Goal: Feedback & Contribution: Contribute content

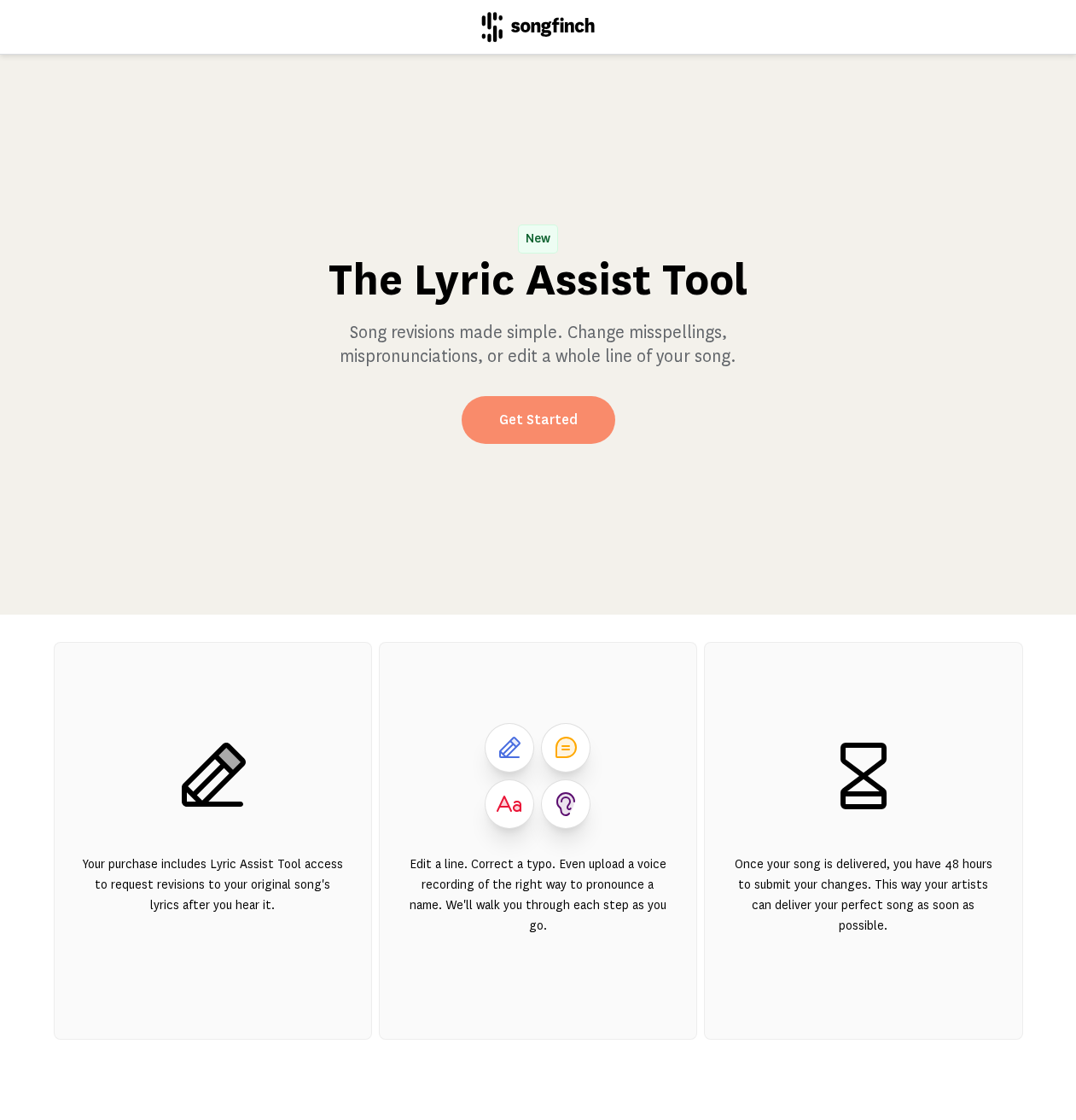
click at [579, 432] on link "Get Started" at bounding box center [538, 420] width 154 height 48
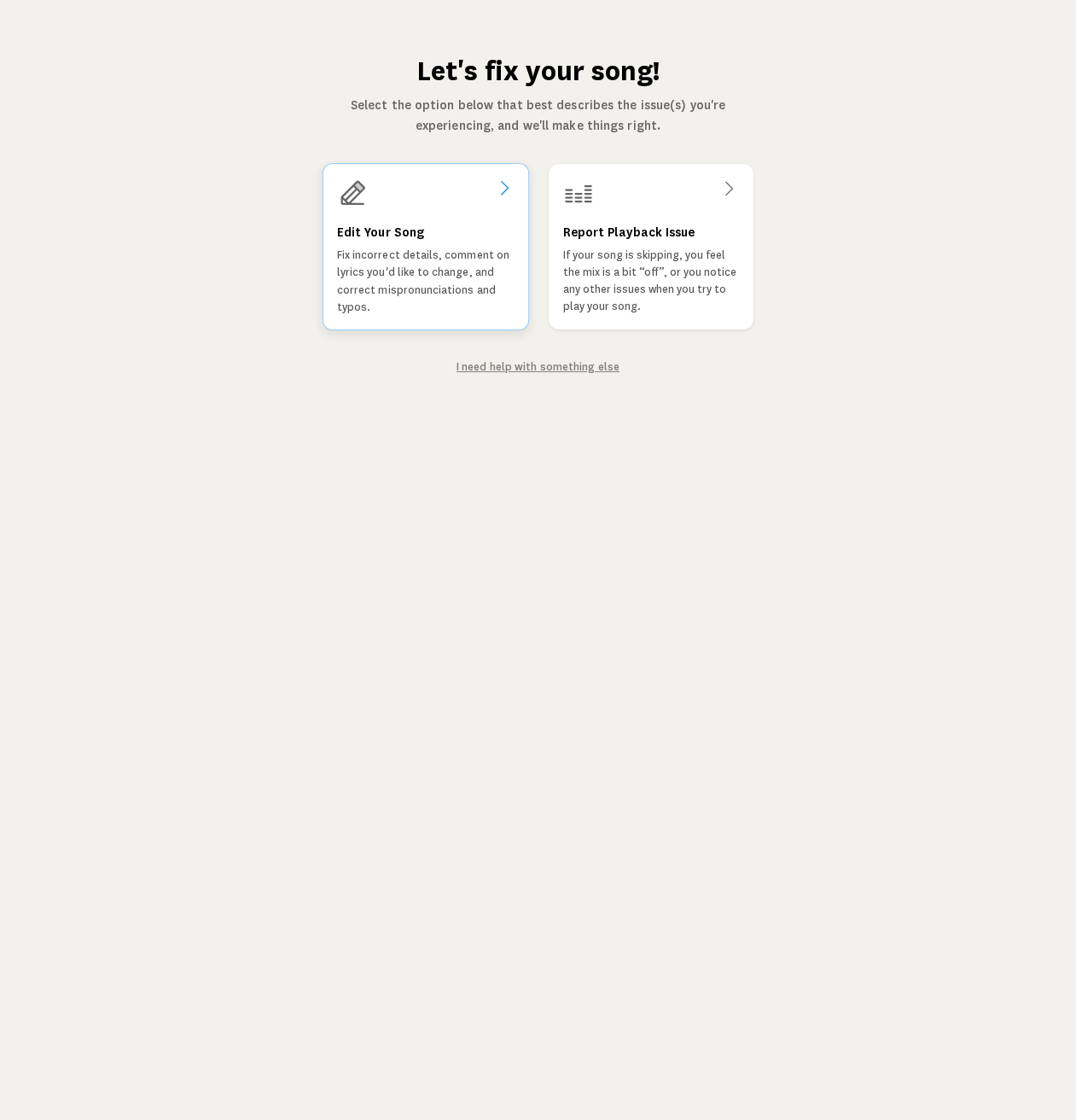
click at [405, 294] on p "Fix incorrect details, comment on lyrics you'd like to change, and correct misp…" at bounding box center [425, 281] width 178 height 69
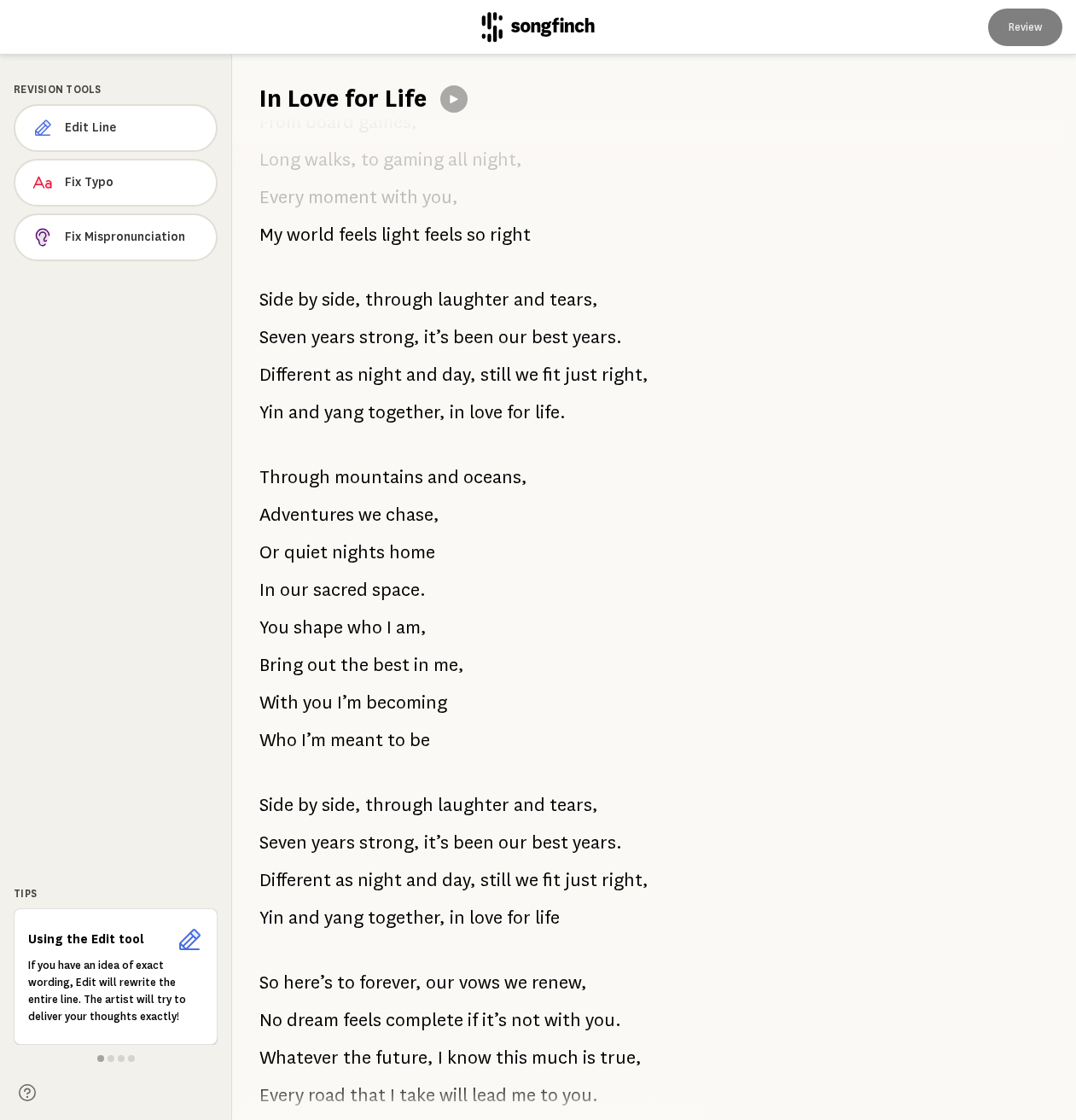
scroll to position [849, 0]
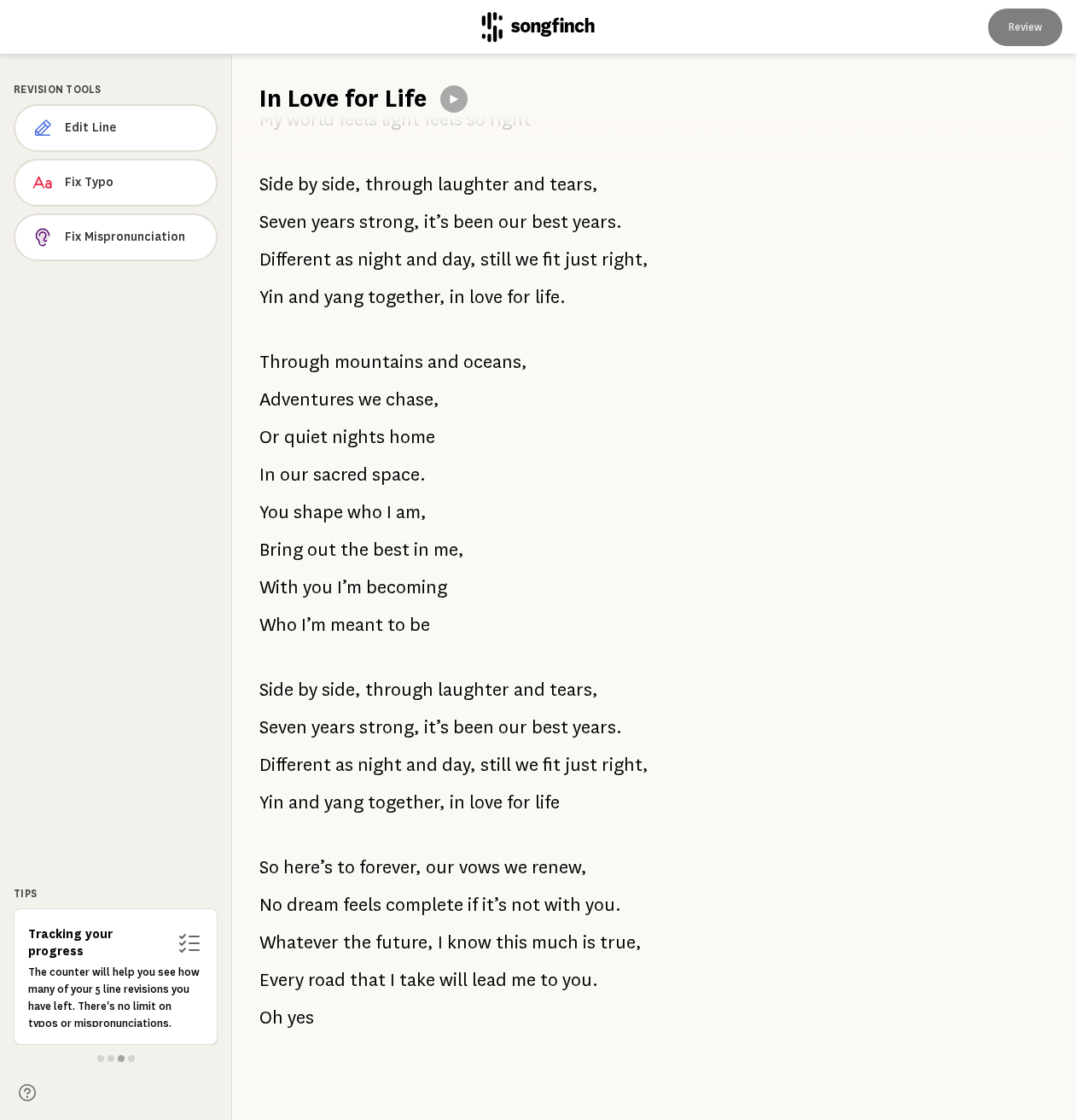
click at [381, 858] on span "forever," at bounding box center [390, 866] width 62 height 34
click at [126, 144] on button "Edit Line" at bounding box center [116, 128] width 203 height 48
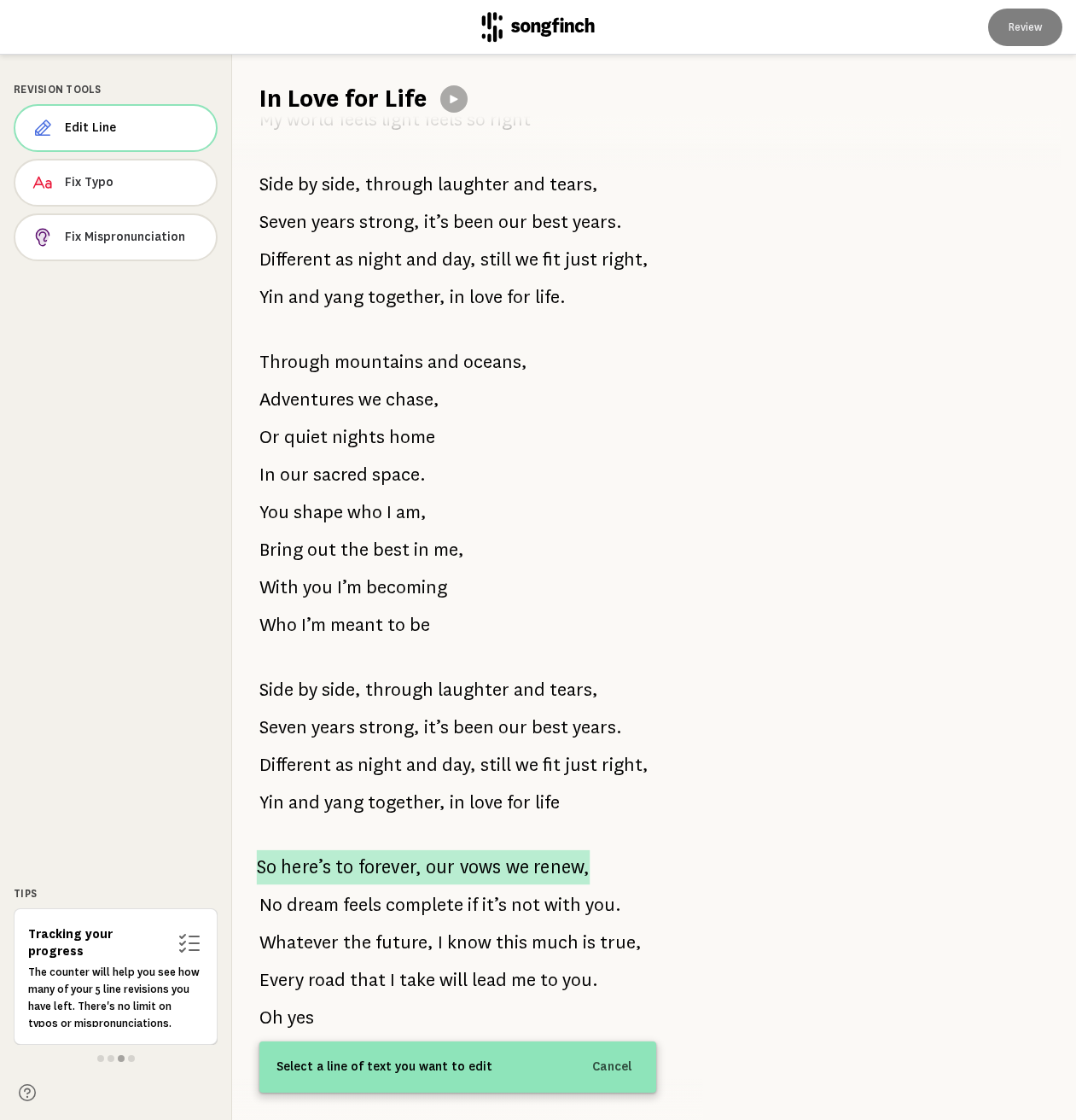
click at [552, 849] on span "renew," at bounding box center [561, 867] width 56 height 35
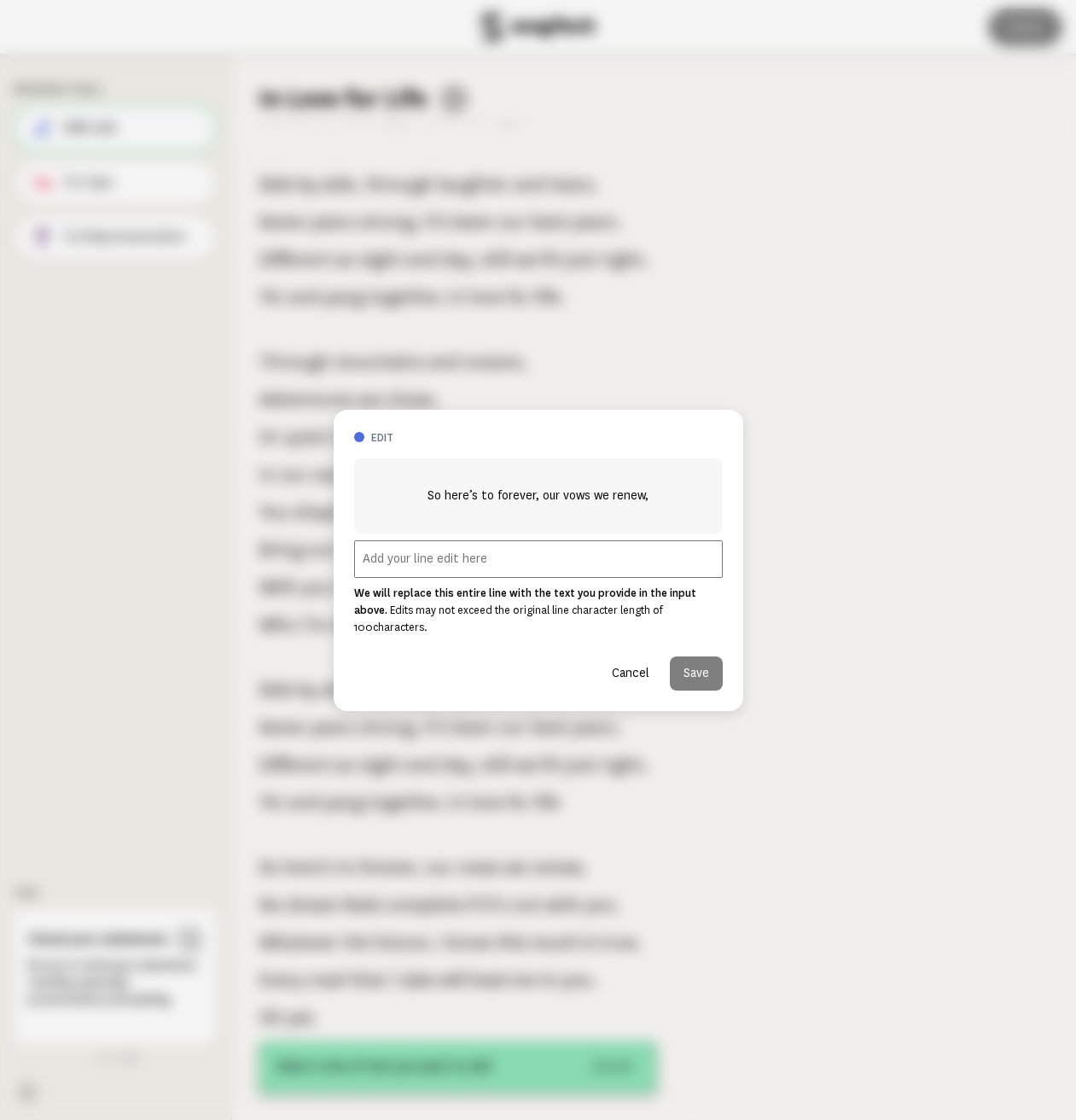
click at [485, 568] on input "text" at bounding box center [538, 559] width 369 height 38
click at [510, 573] on input "So here's to forever, we make our vows" at bounding box center [538, 559] width 369 height 38
type input "So here's to forever, we made our vows"
click at [685, 667] on button "Save" at bounding box center [695, 673] width 53 height 34
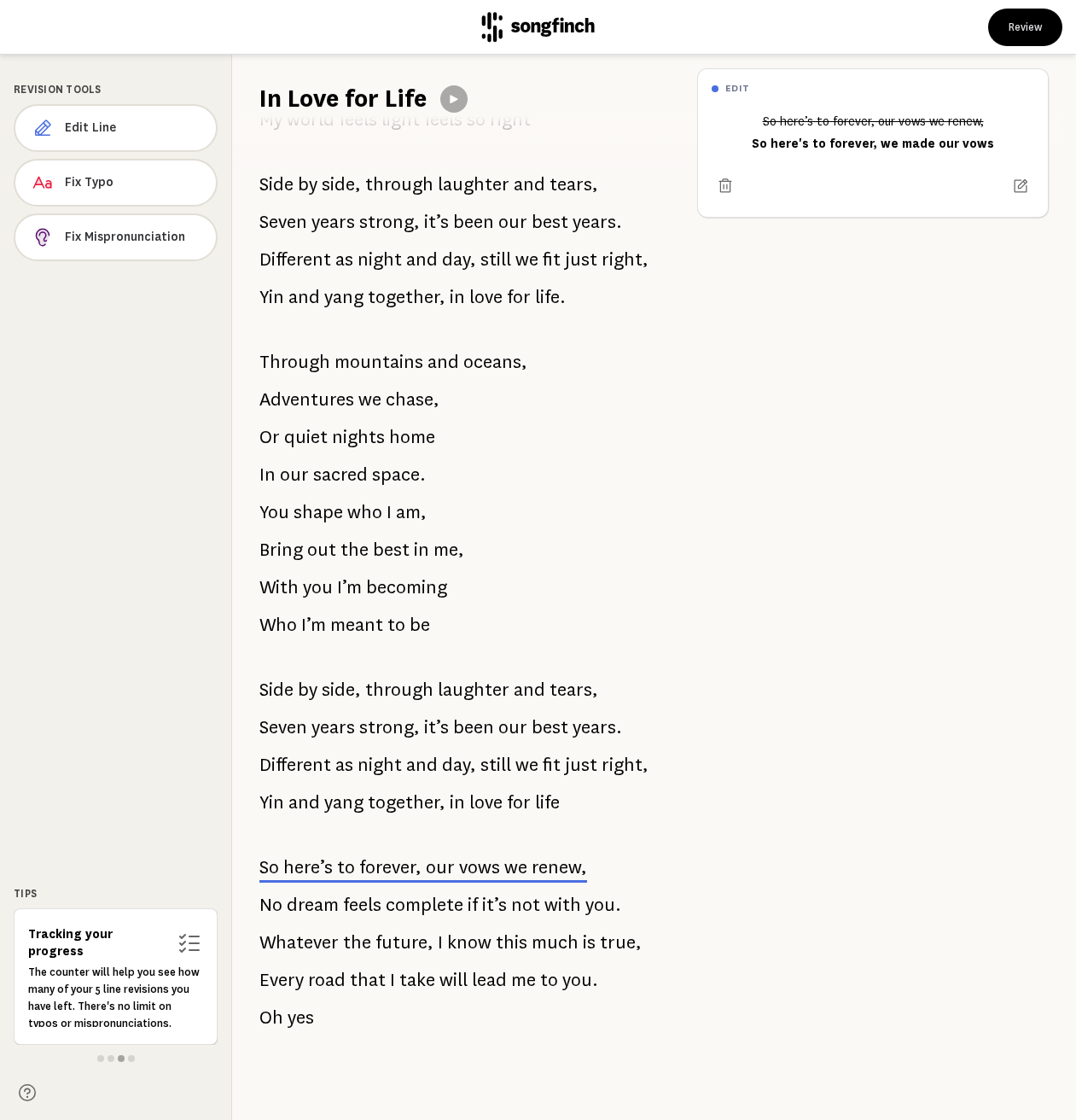
click at [563, 862] on span "renew," at bounding box center [559, 866] width 56 height 25
click at [547, 861] on span "renew," at bounding box center [559, 866] width 56 height 25
click at [103, 117] on button "Edit Line" at bounding box center [116, 128] width 202 height 48
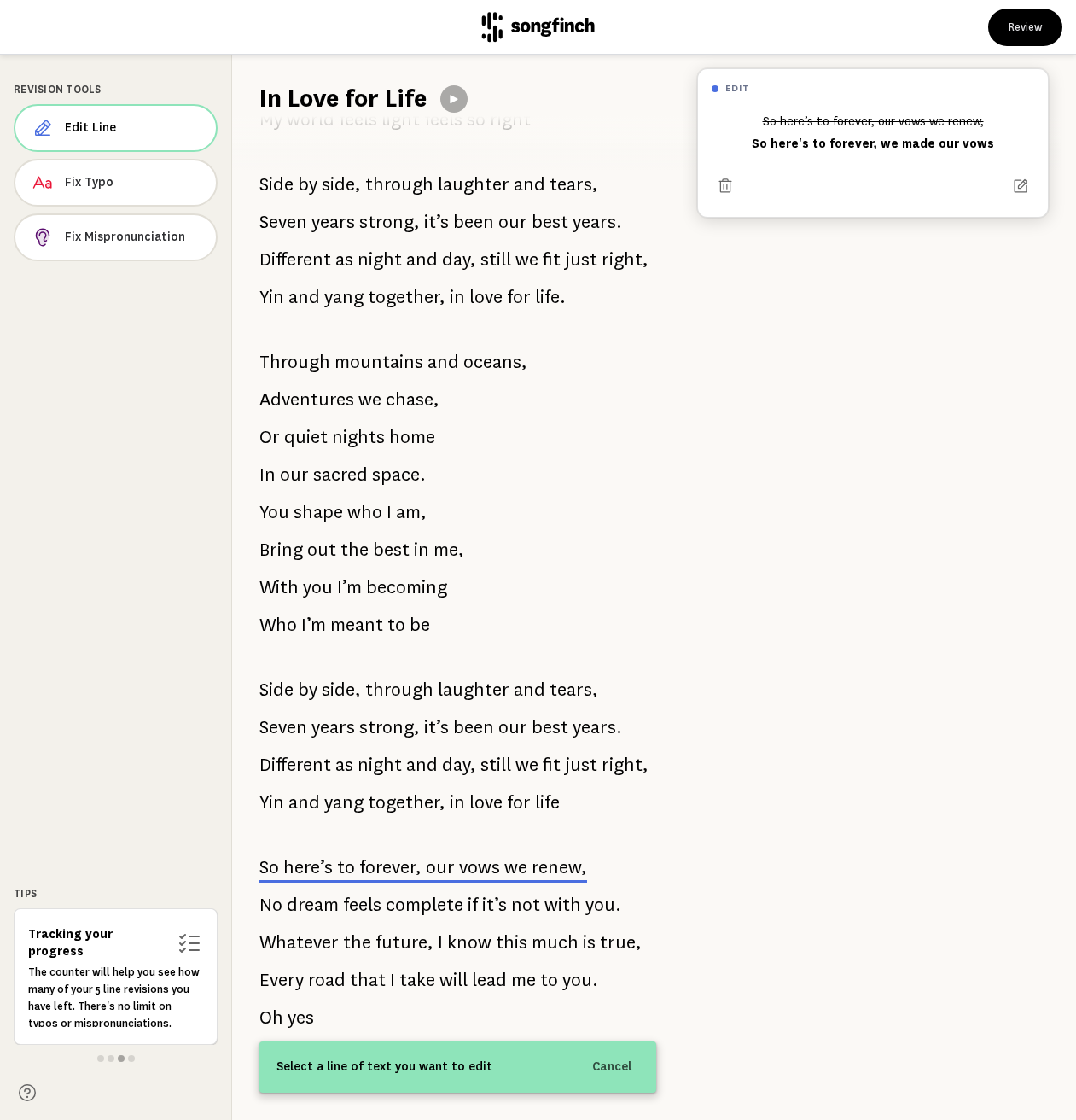
click at [498, 858] on p "So here’s to forever, our vows we renew," at bounding box center [423, 866] width 328 height 34
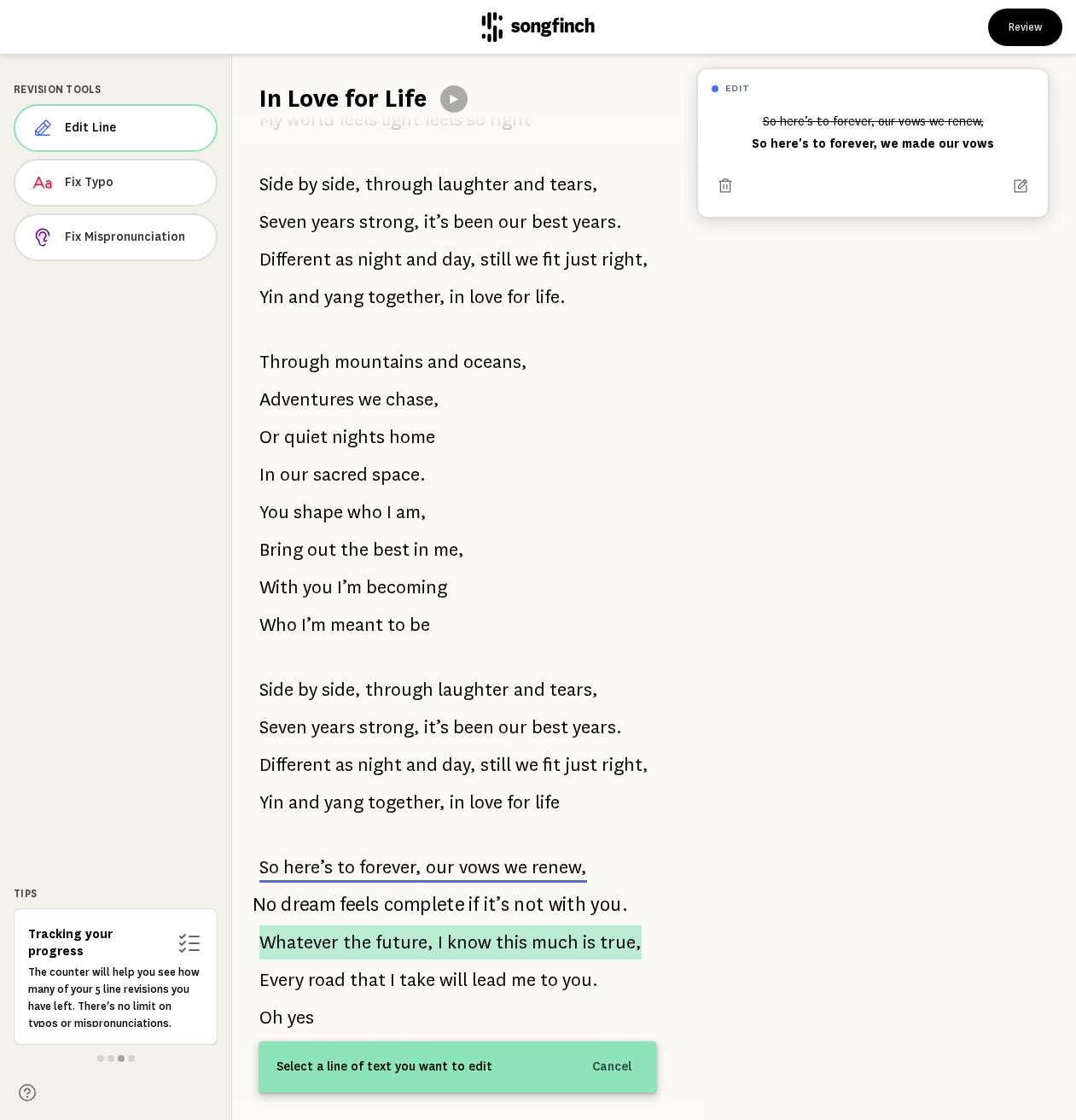
drag, startPoint x: 253, startPoint y: 849, endPoint x: 388, endPoint y: 936, distance: 160.6
click at [388, 934] on div "We started with a Message on a glowing screen, Santa Monica sand where Our firs…" at bounding box center [457, 617] width 451 height 1003
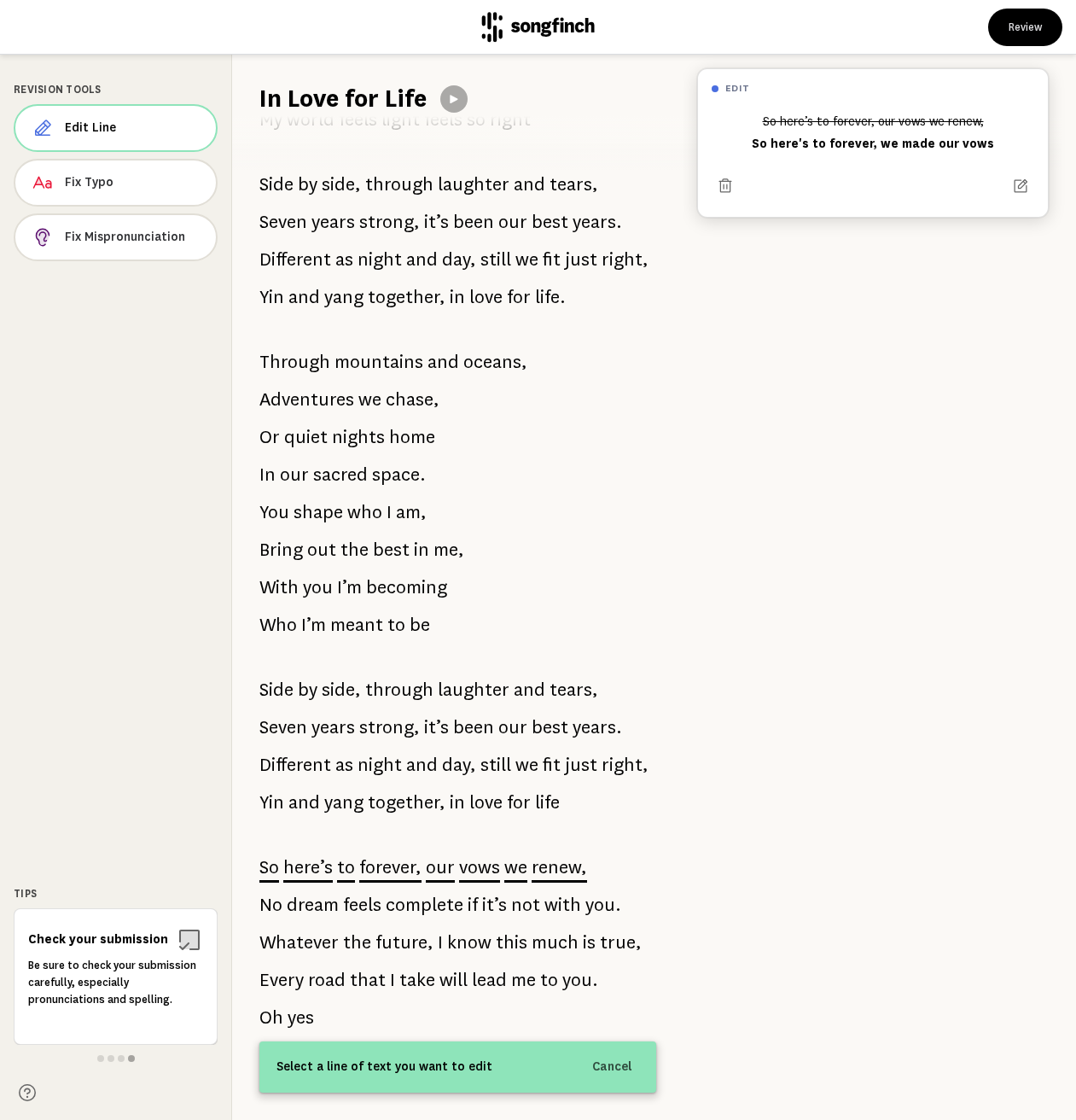
drag, startPoint x: 363, startPoint y: 1011, endPoint x: 239, endPoint y: 825, distance: 223.5
click at [238, 826] on div "We started with a Message on a glowing screen, Santa Monica sand where Our firs…" at bounding box center [457, 617] width 451 height 1003
click at [428, 854] on span "our" at bounding box center [440, 866] width 29 height 25
click at [1011, 188] on icon at bounding box center [1020, 186] width 17 height 17
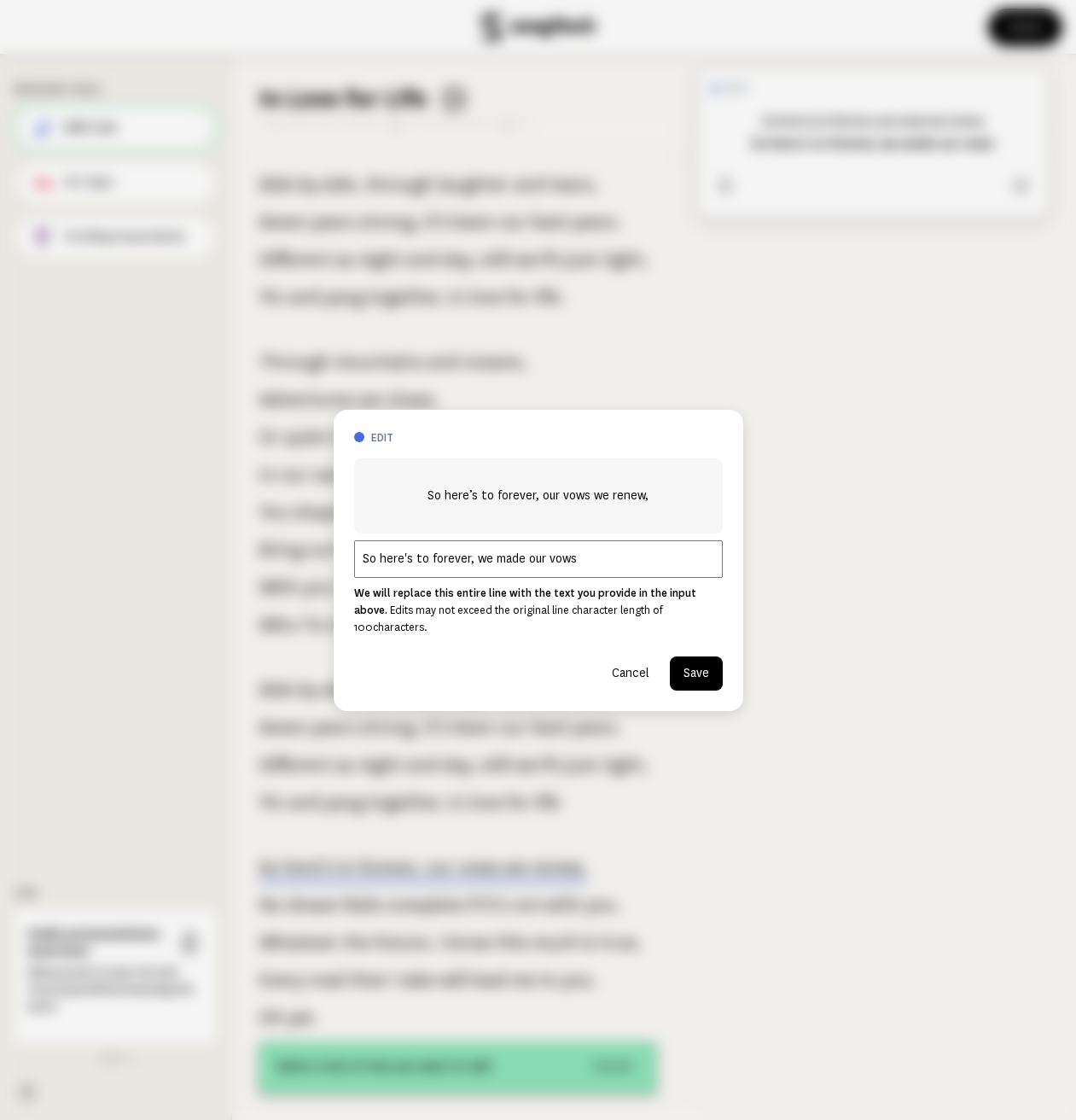
click at [575, 575] on input "So here's to forever, we made our vows" at bounding box center [538, 559] width 369 height 38
paste input "So here’s to forever, the life we’ll pursue"
type input "So here's to forever, we made our vowsaSo here’s to forever, the life we’ll pur…"
paste input "So here’s to forever, the life we’ll pursue"
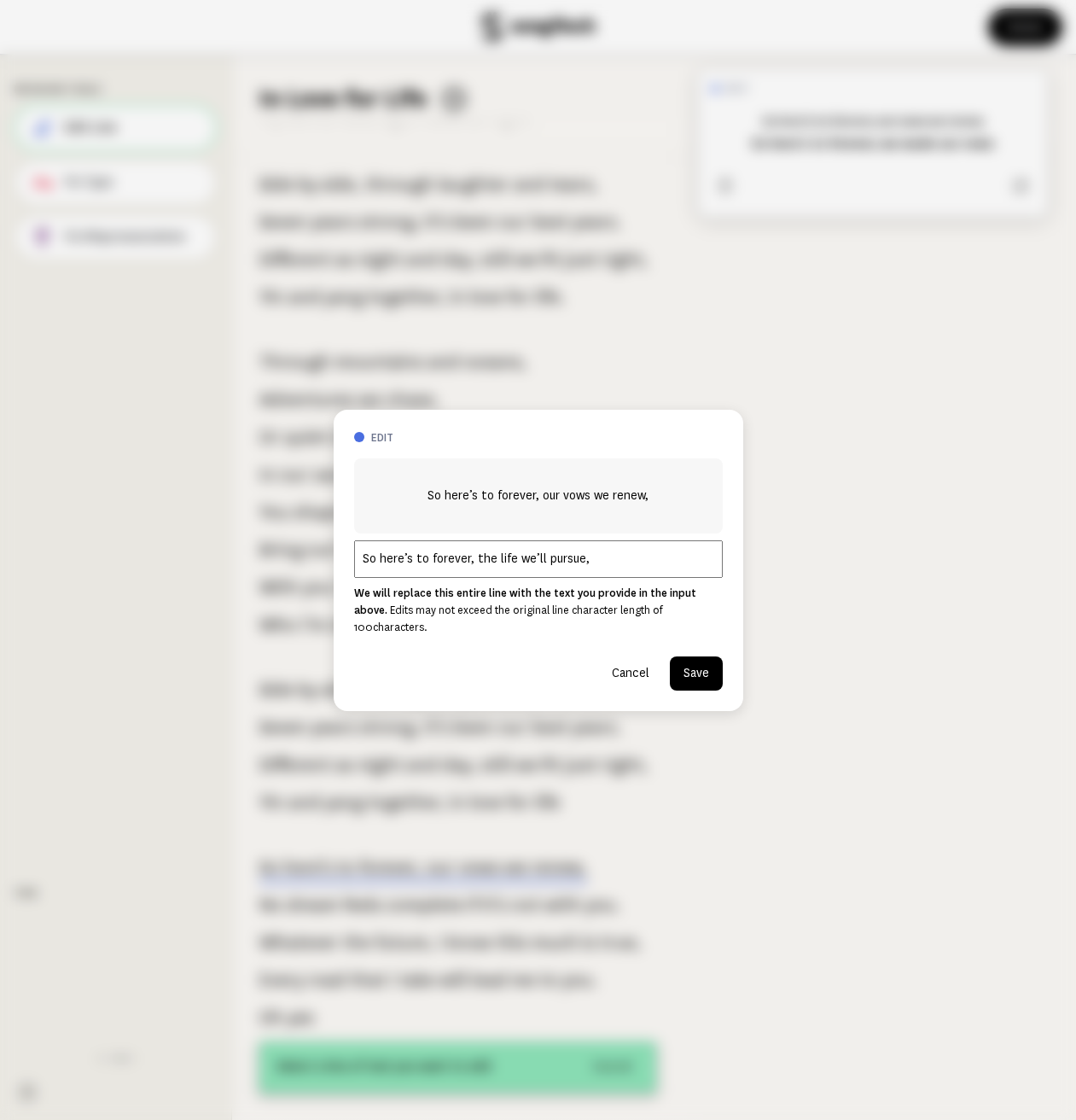
type input "So here’s to forever, the life we’ll pursue,"
click at [687, 664] on button "Save" at bounding box center [695, 673] width 53 height 34
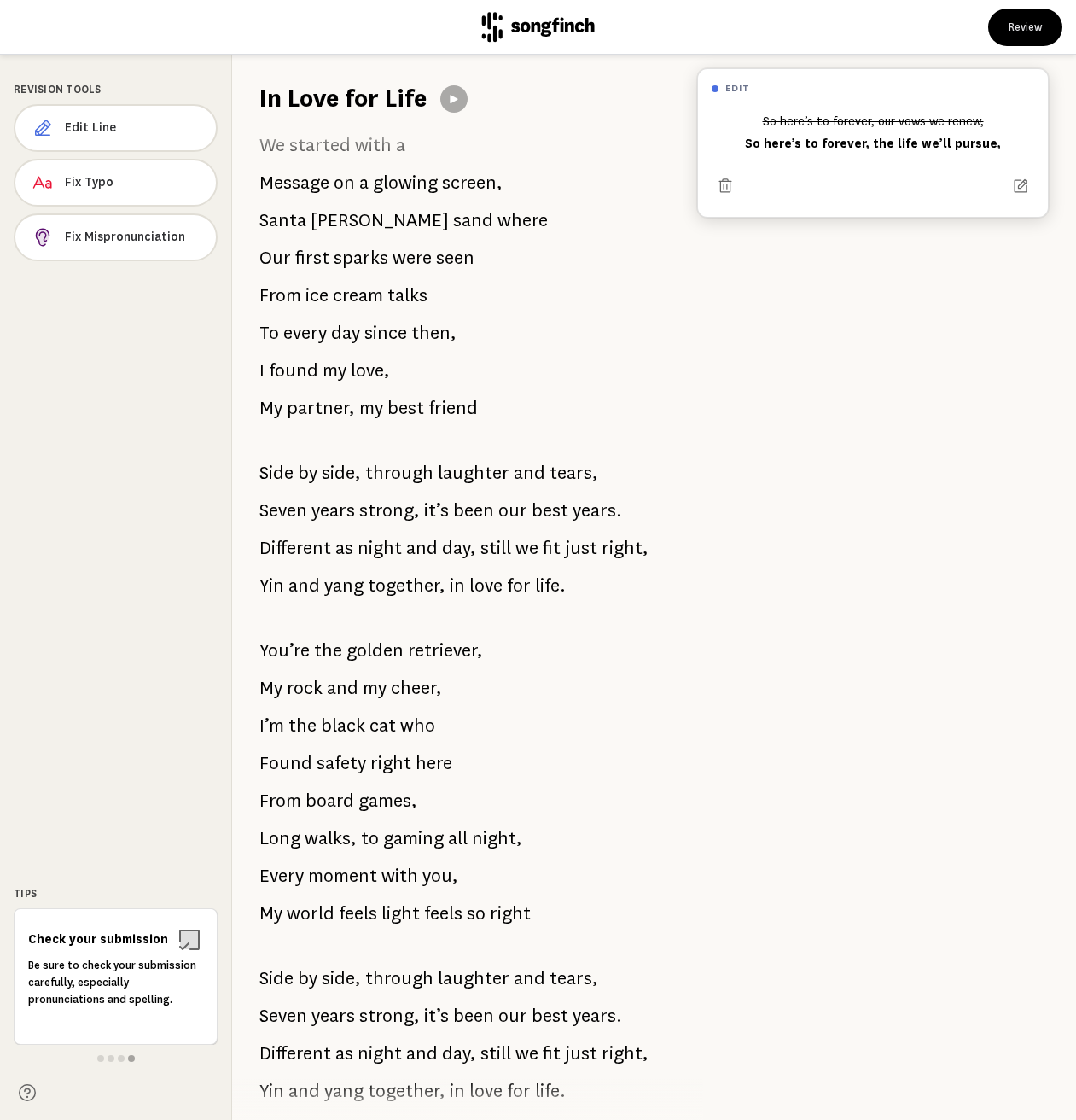
scroll to position [22, 0]
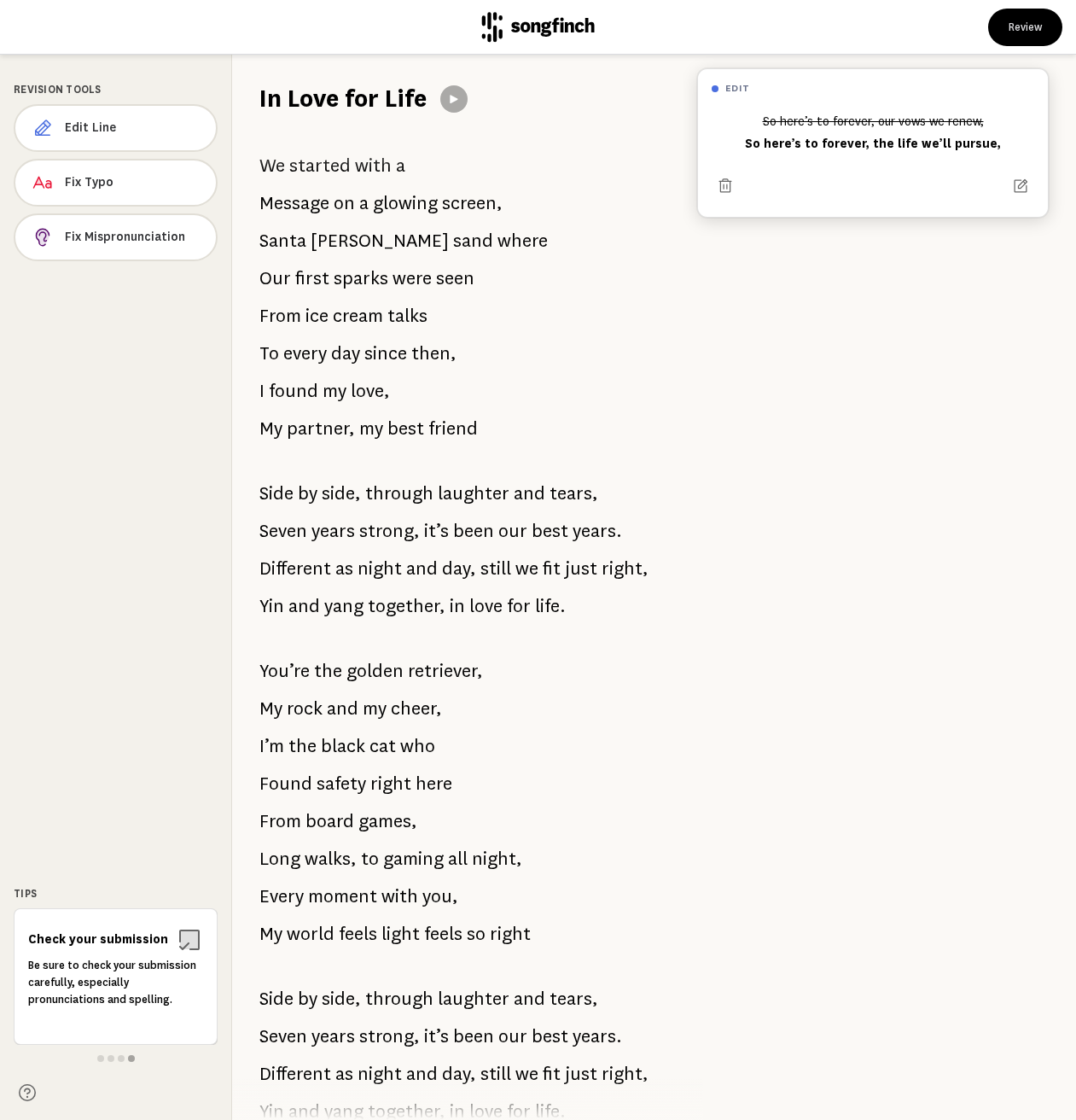
click at [307, 168] on span "started" at bounding box center [319, 165] width 61 height 34
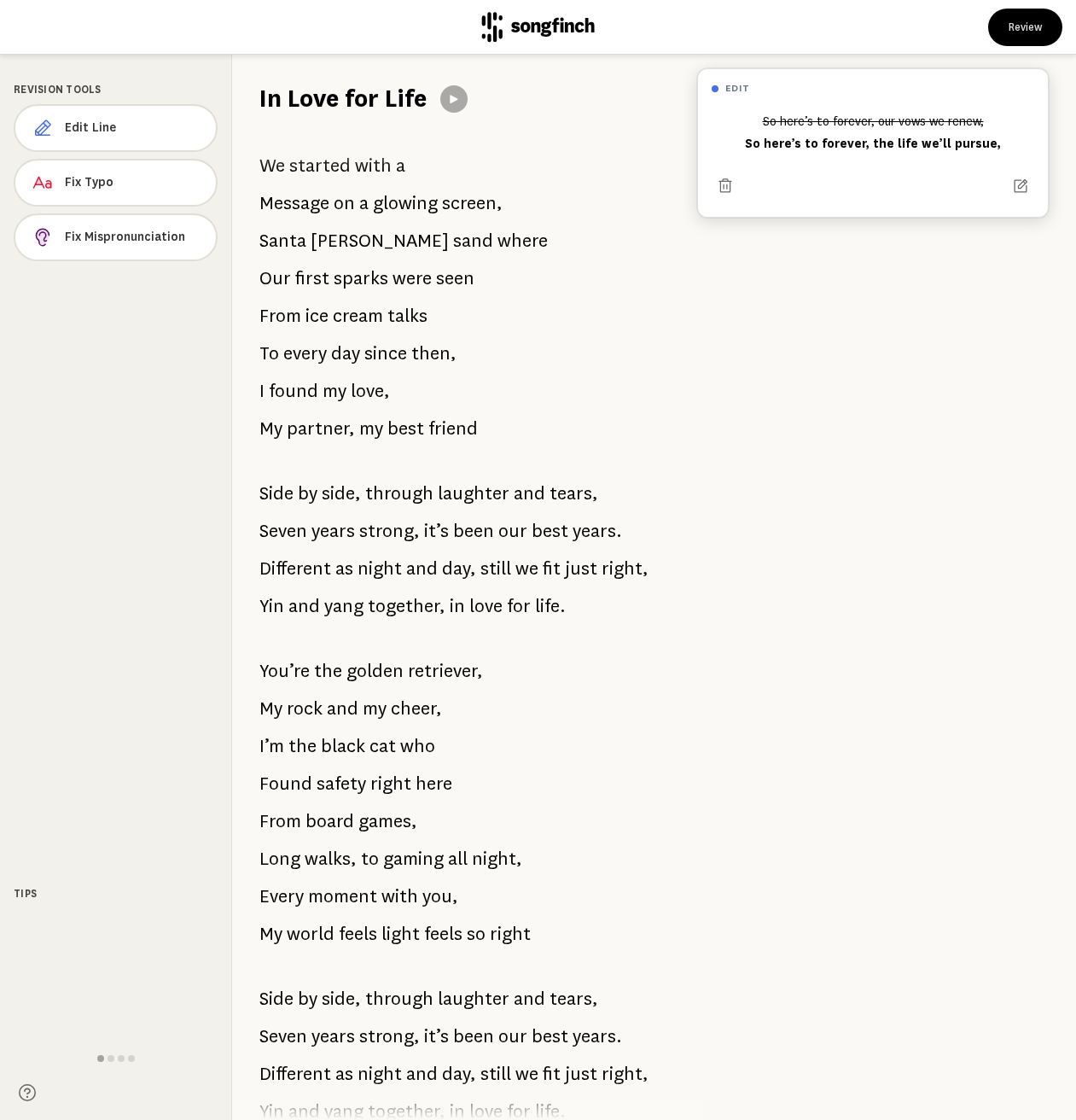
drag, startPoint x: 257, startPoint y: 163, endPoint x: 482, endPoint y: 742, distance: 621.2
click at [482, 744] on div "We started with a Message on a glowing screen, Santa Monica sand where Our firs…" at bounding box center [457, 617] width 451 height 1003
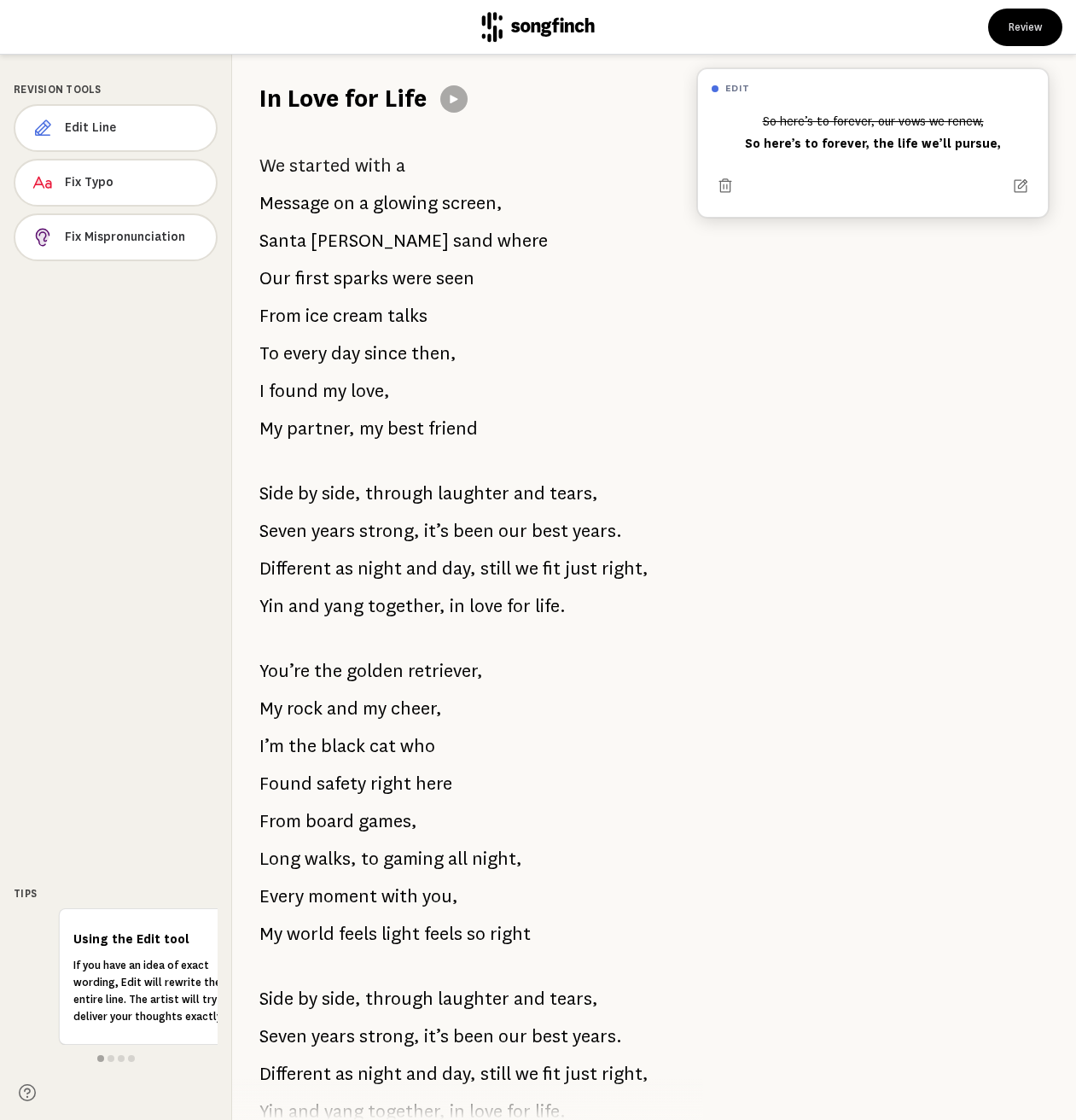
click at [482, 742] on div "We started with a Message on a glowing screen, Santa Monica sand where Our firs…" at bounding box center [457, 617] width 451 height 1003
click at [452, 659] on span "retriever," at bounding box center [444, 671] width 75 height 34
click at [451, 665] on span "retriever," at bounding box center [444, 671] width 75 height 34
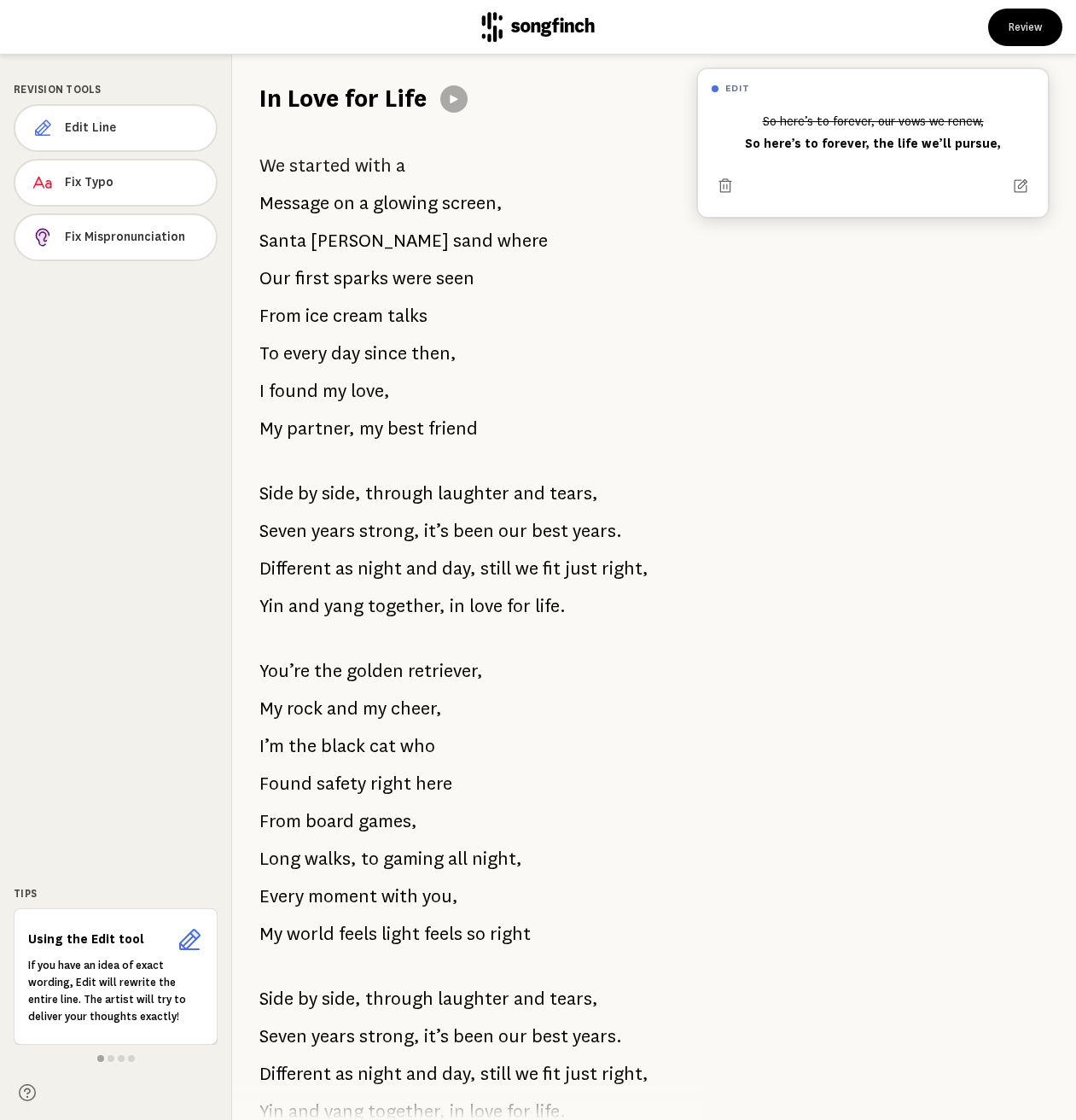
click at [451, 665] on span "retriever," at bounding box center [444, 671] width 75 height 34
click at [451, 661] on span "retriever," at bounding box center [444, 671] width 75 height 34
click at [453, 532] on span "been" at bounding box center [473, 531] width 41 height 34
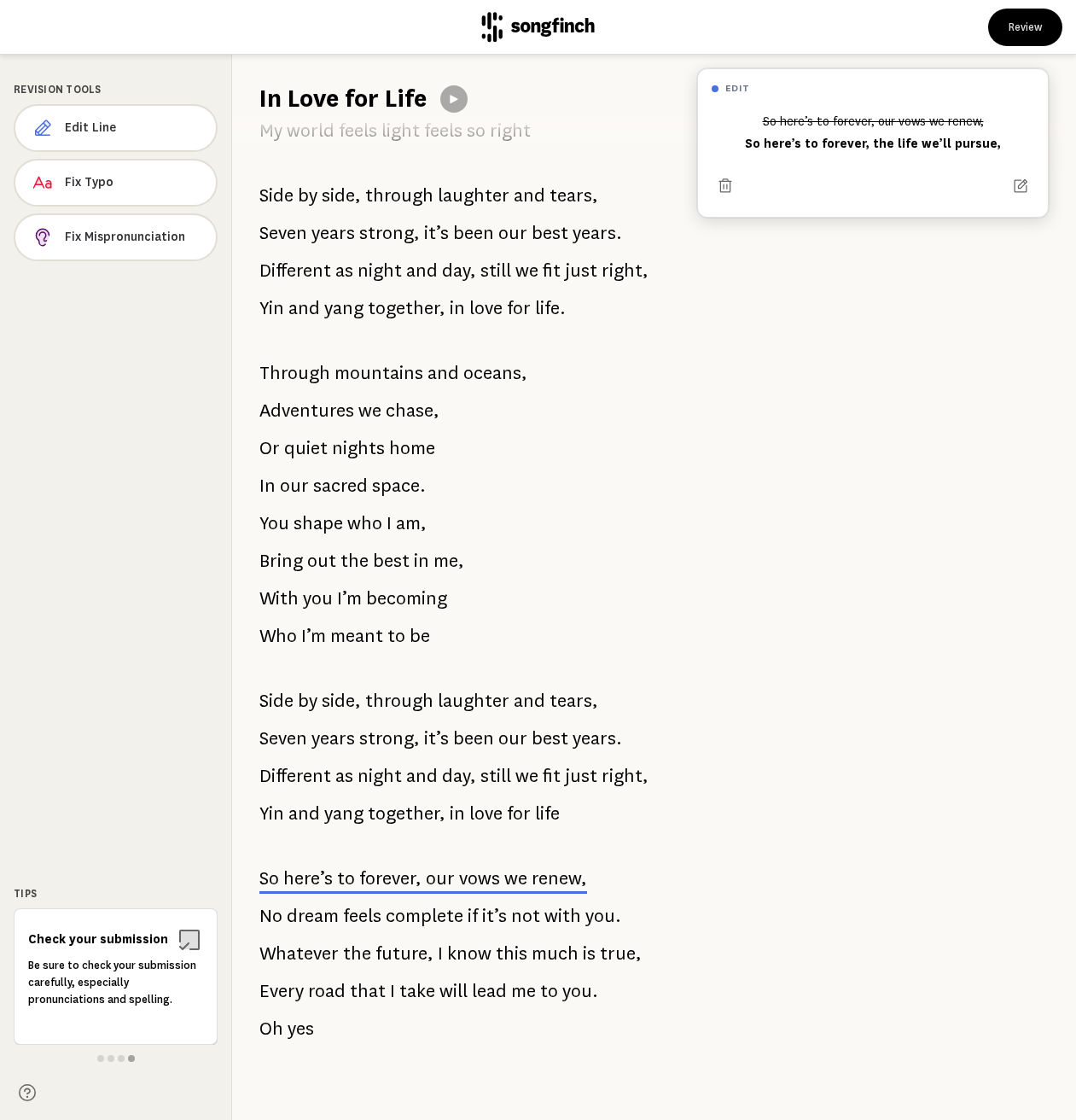
scroll to position [777, 0]
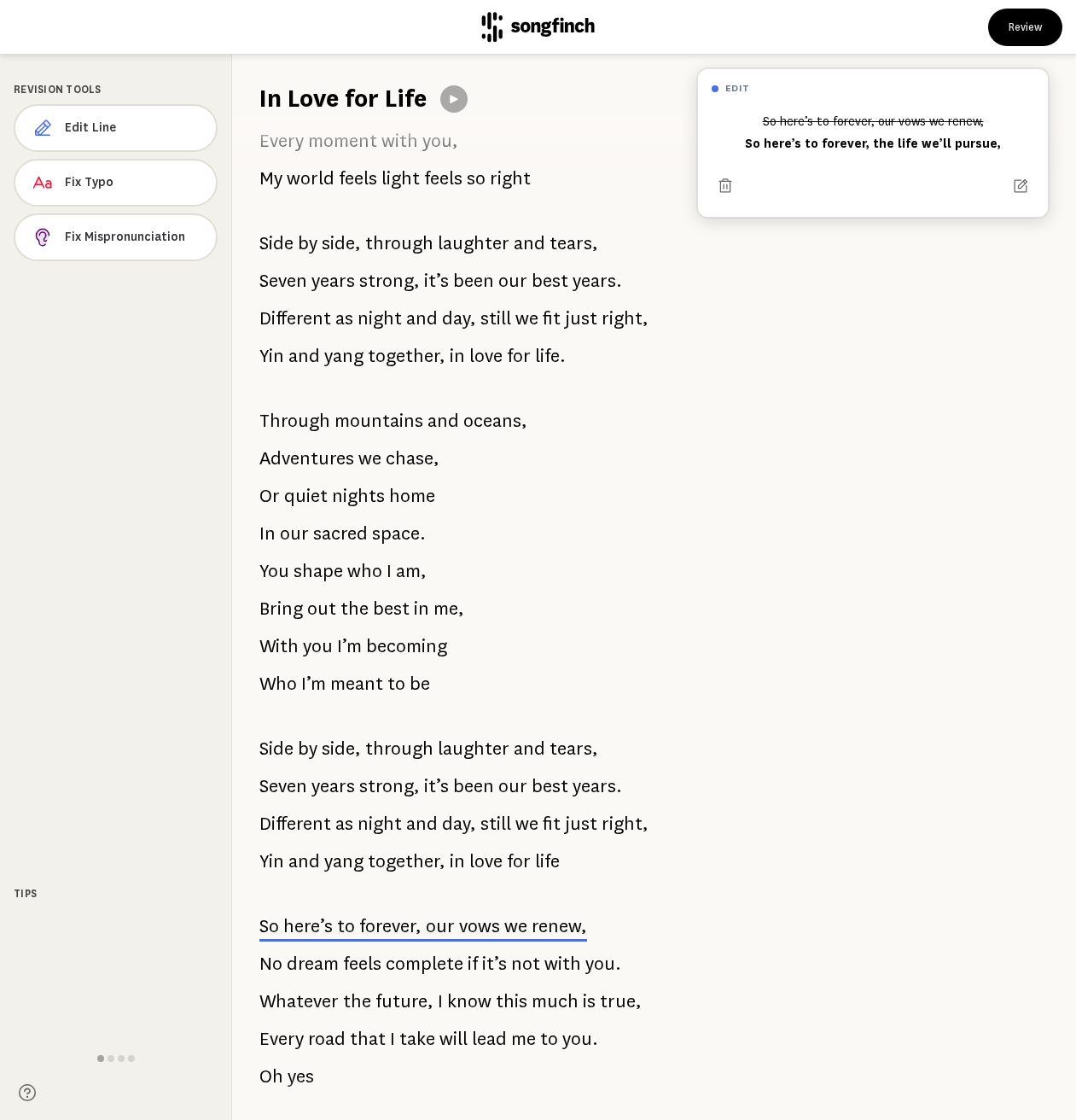
click at [259, 244] on span "Side" at bounding box center [276, 243] width 34 height 34
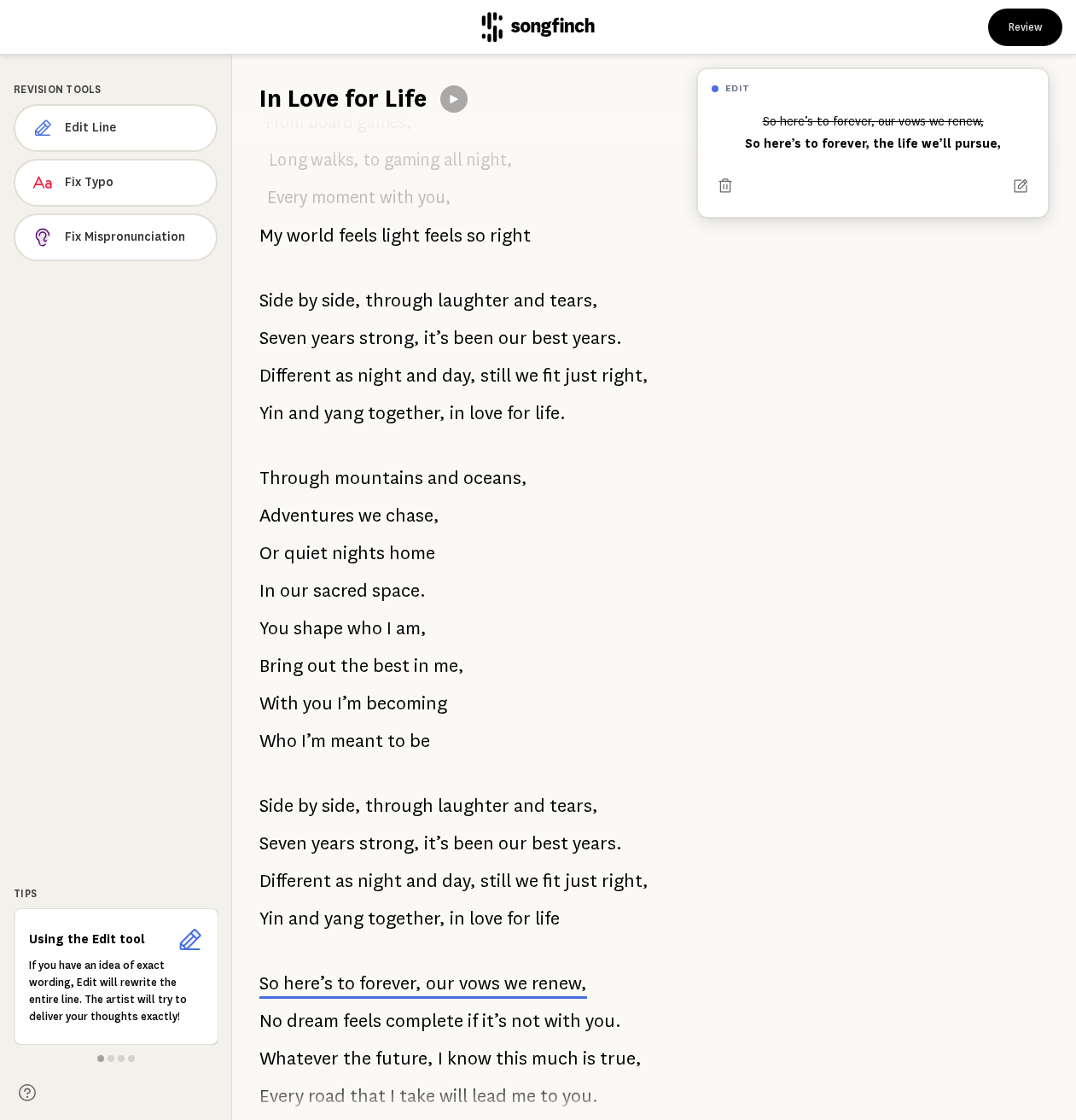
scroll to position [849, 0]
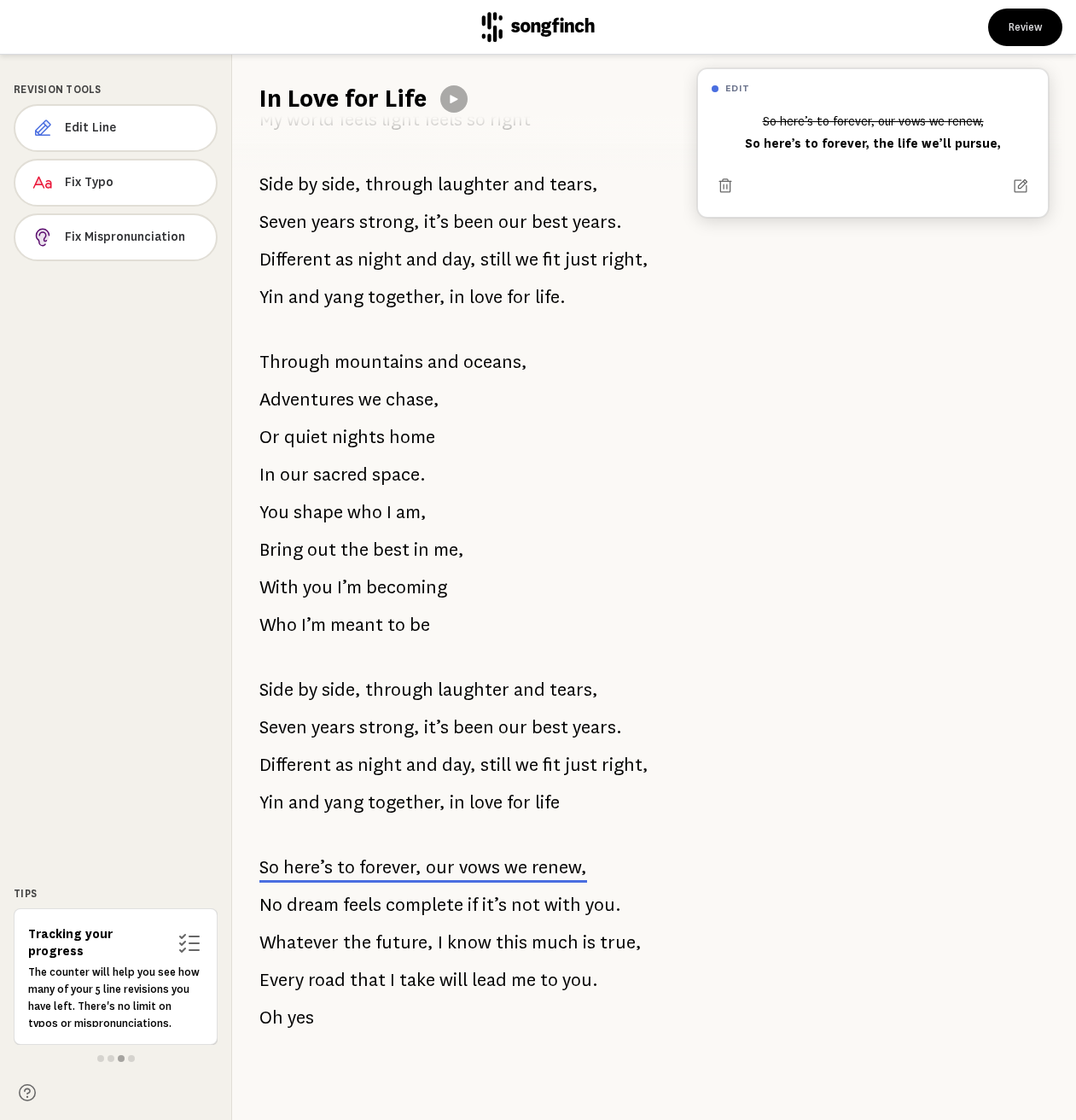
drag, startPoint x: 741, startPoint y: 144, endPoint x: 917, endPoint y: 141, distance: 176.0
click at [917, 141] on div "So here’s to forever, our vows we renew, So here’s to forever, the life we’ll p…" at bounding box center [872, 132] width 322 height 51
click at [1014, 180] on icon at bounding box center [1020, 185] width 14 height 14
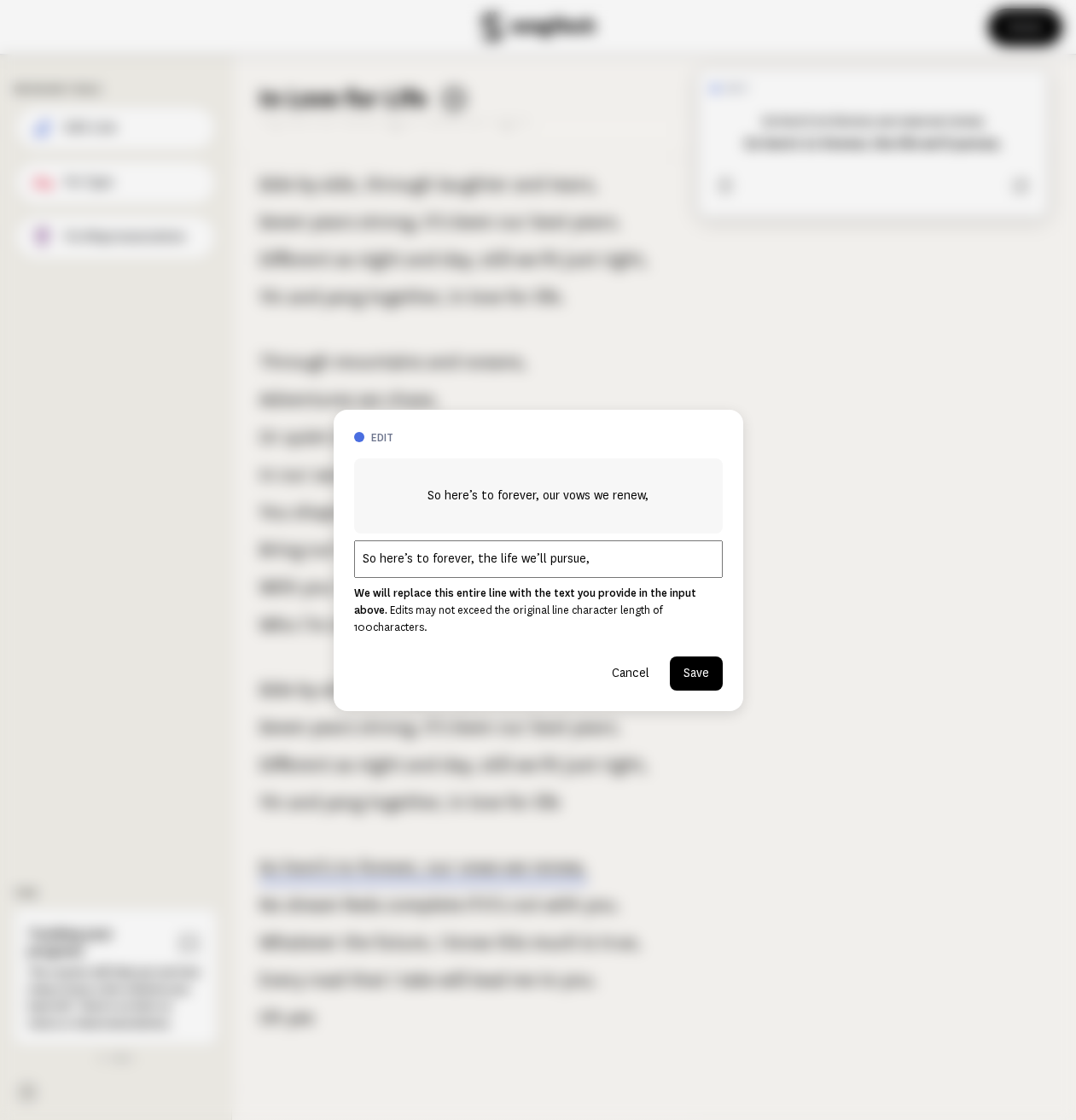
click at [532, 577] on input "So here’s to forever, the life we’ll pursue," at bounding box center [538, 559] width 369 height 38
click at [691, 670] on button "Save" at bounding box center [695, 673] width 53 height 34
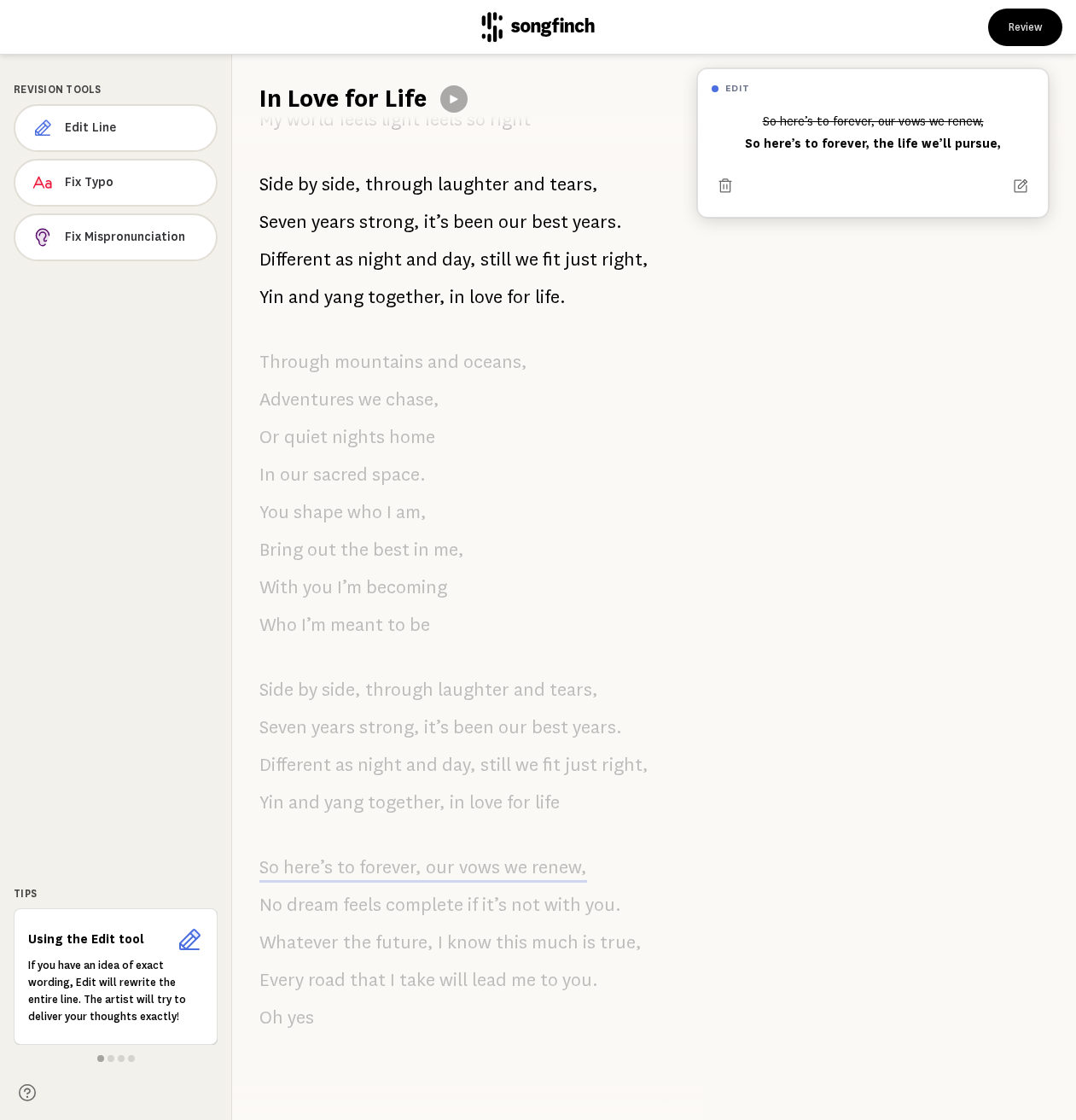
scroll to position [0, 0]
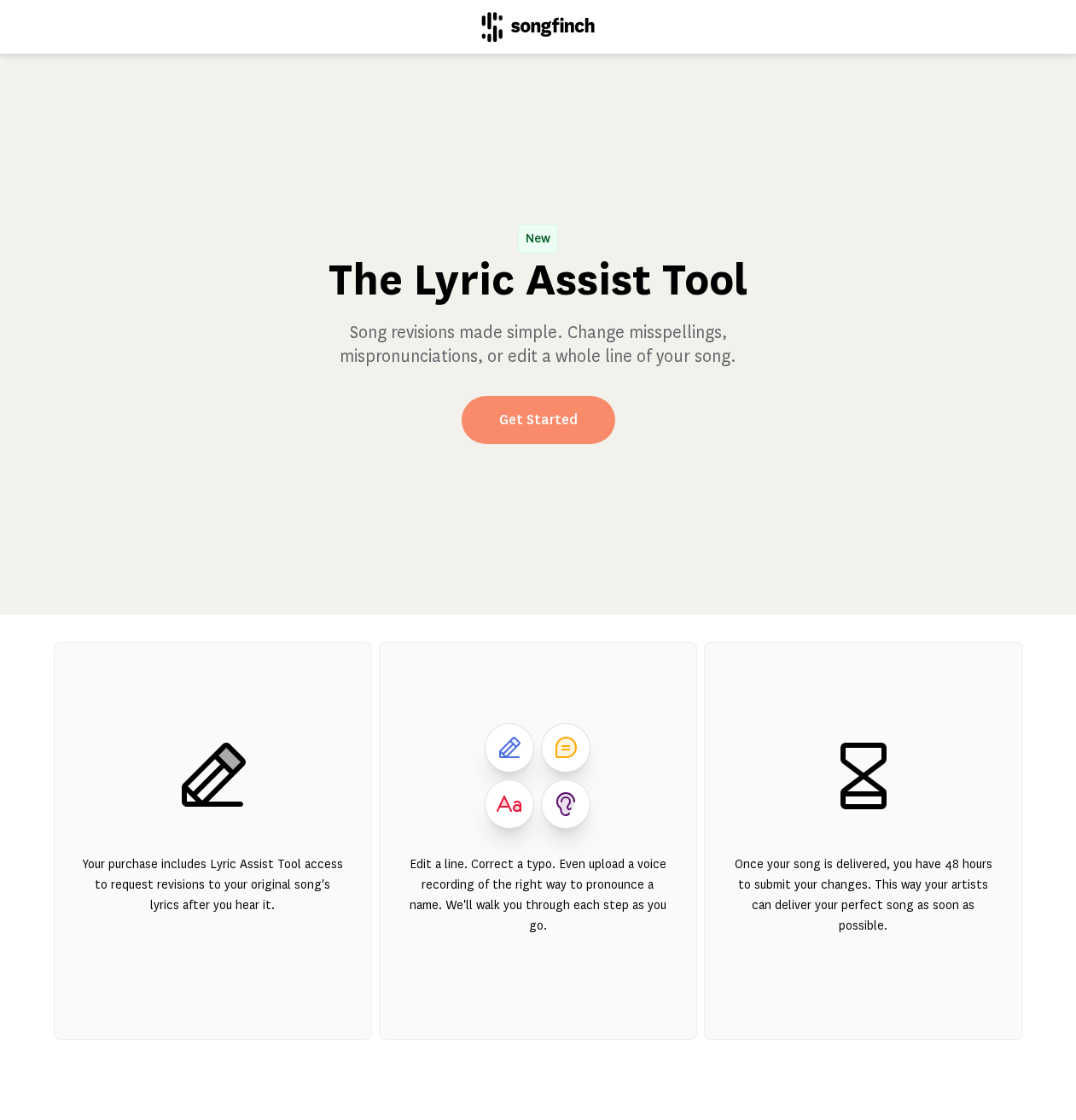
click at [482, 422] on link "Get Started" at bounding box center [538, 420] width 154 height 48
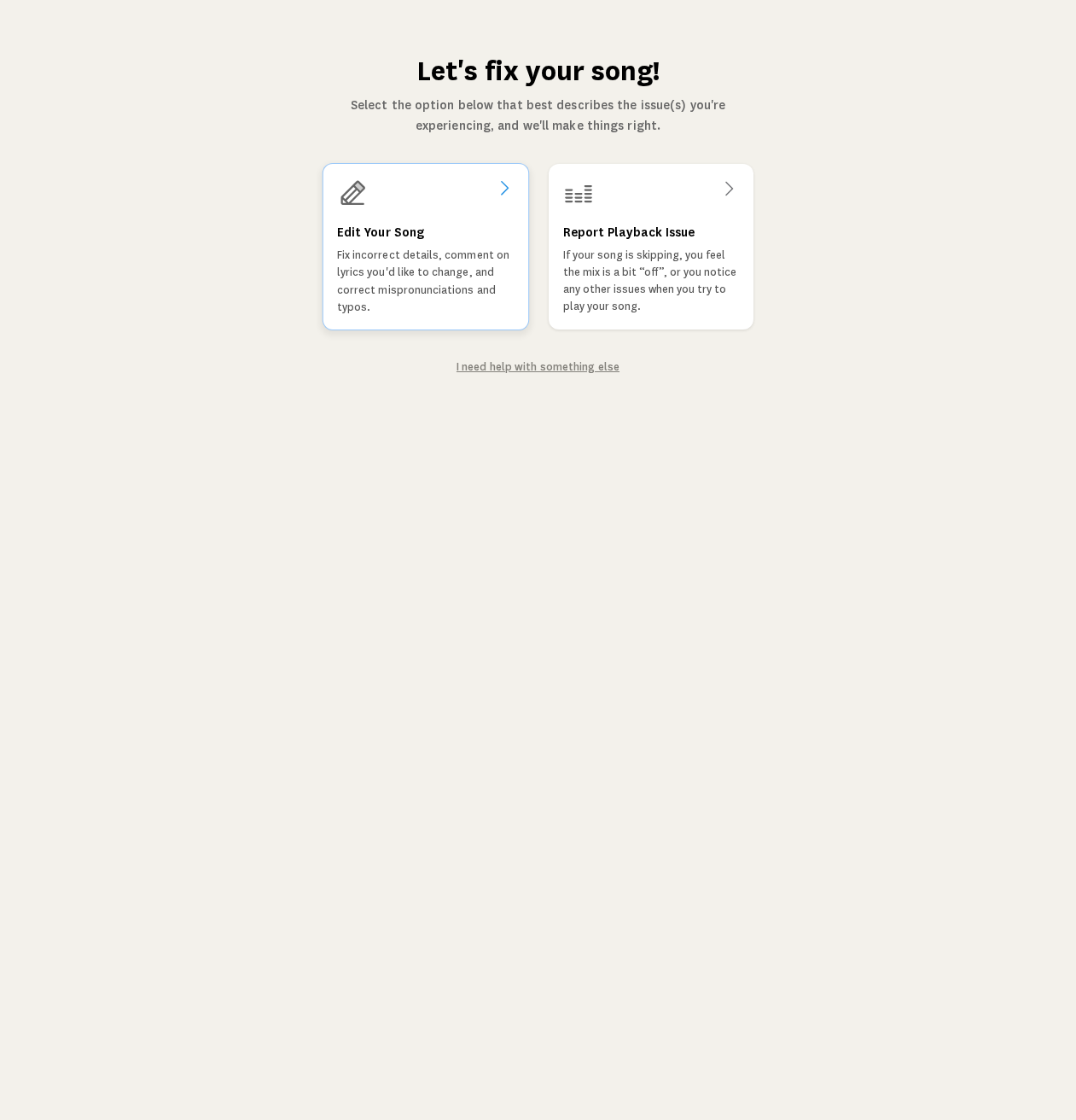
click at [396, 261] on p "Fix incorrect details, comment on lyrics you'd like to change, and correct misp…" at bounding box center [425, 281] width 178 height 69
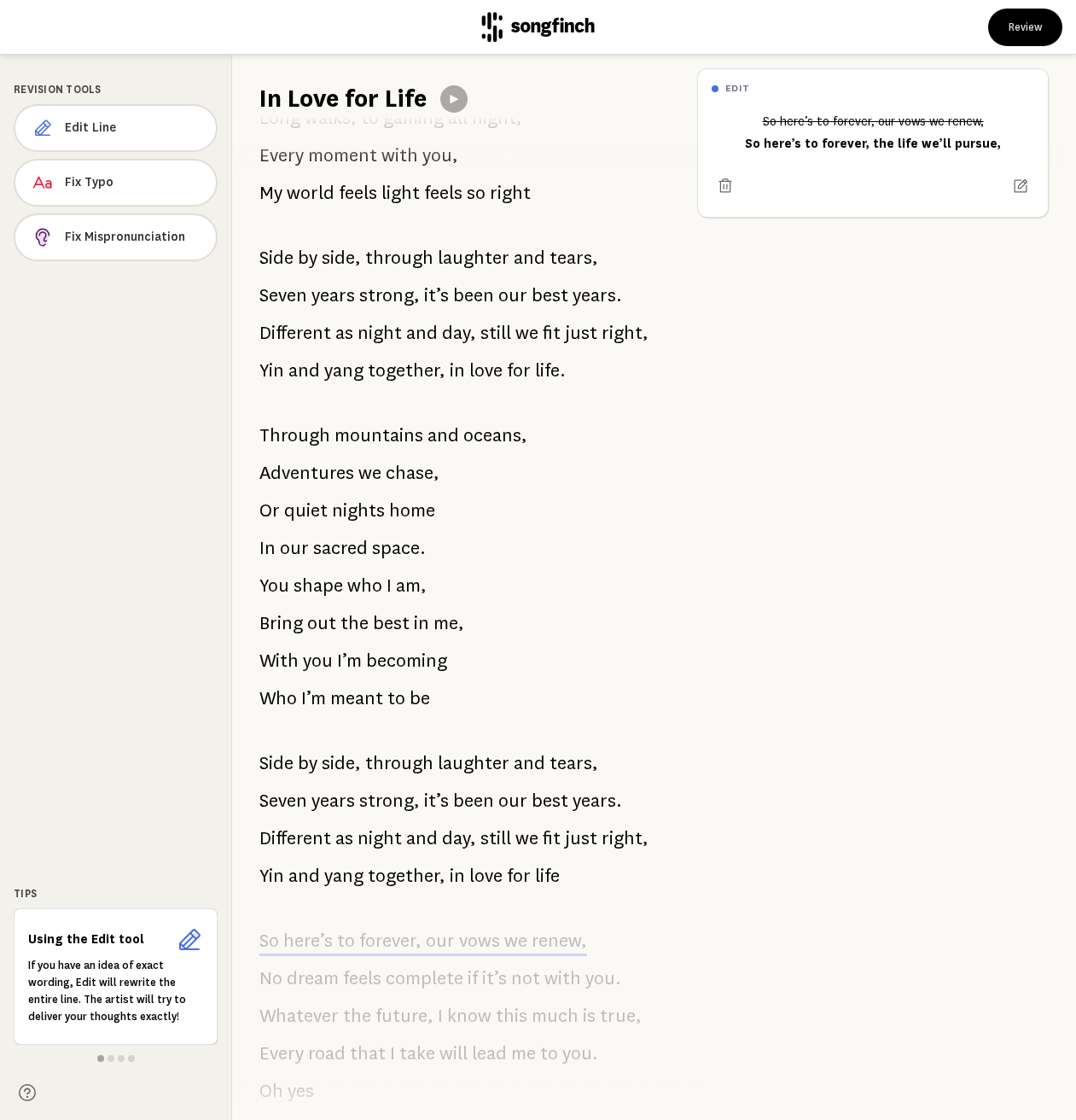
scroll to position [552, 0]
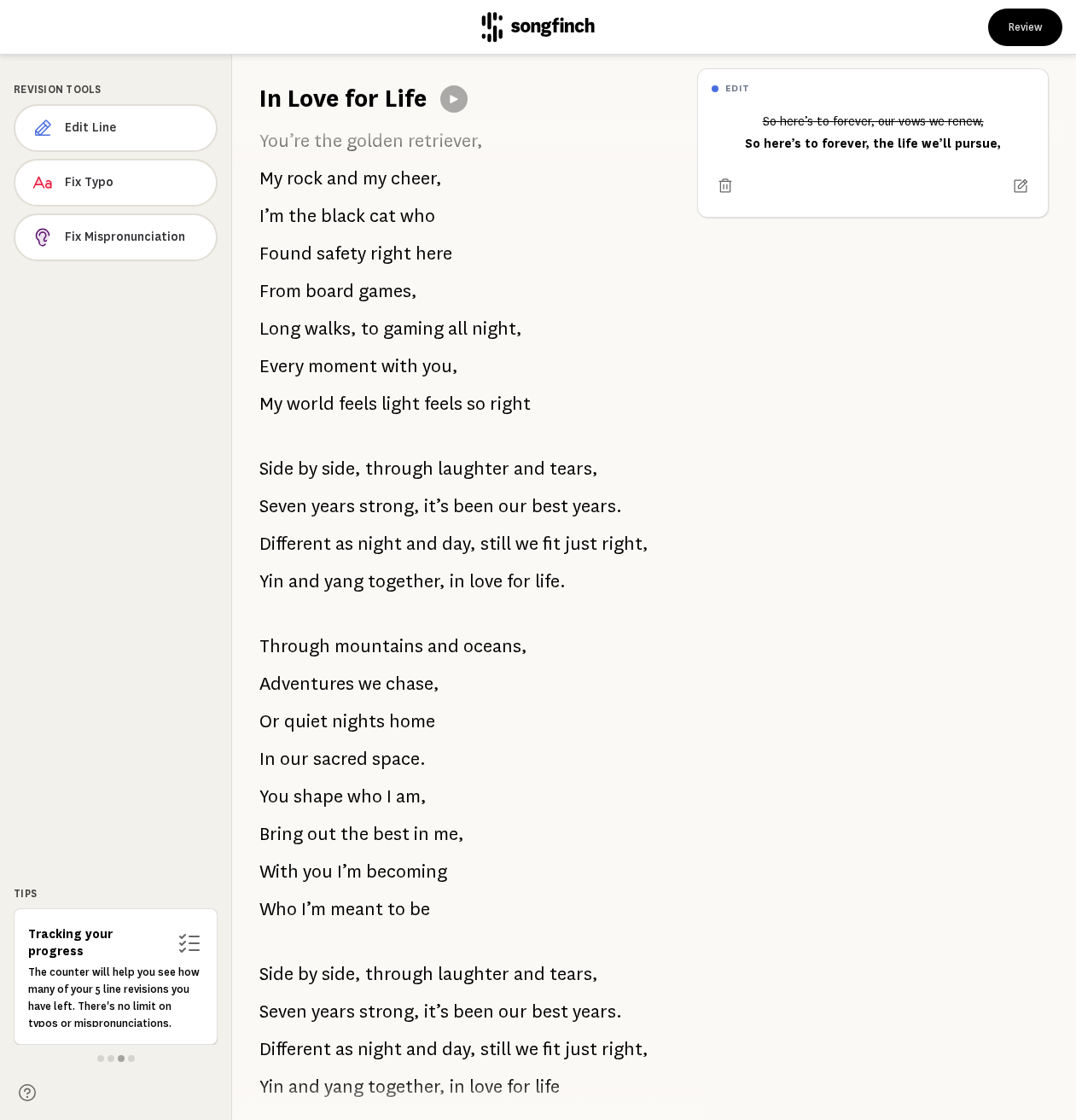
click at [409, 399] on span "light" at bounding box center [400, 403] width 38 height 34
click at [114, 132] on span "Edit Line" at bounding box center [133, 128] width 137 height 17
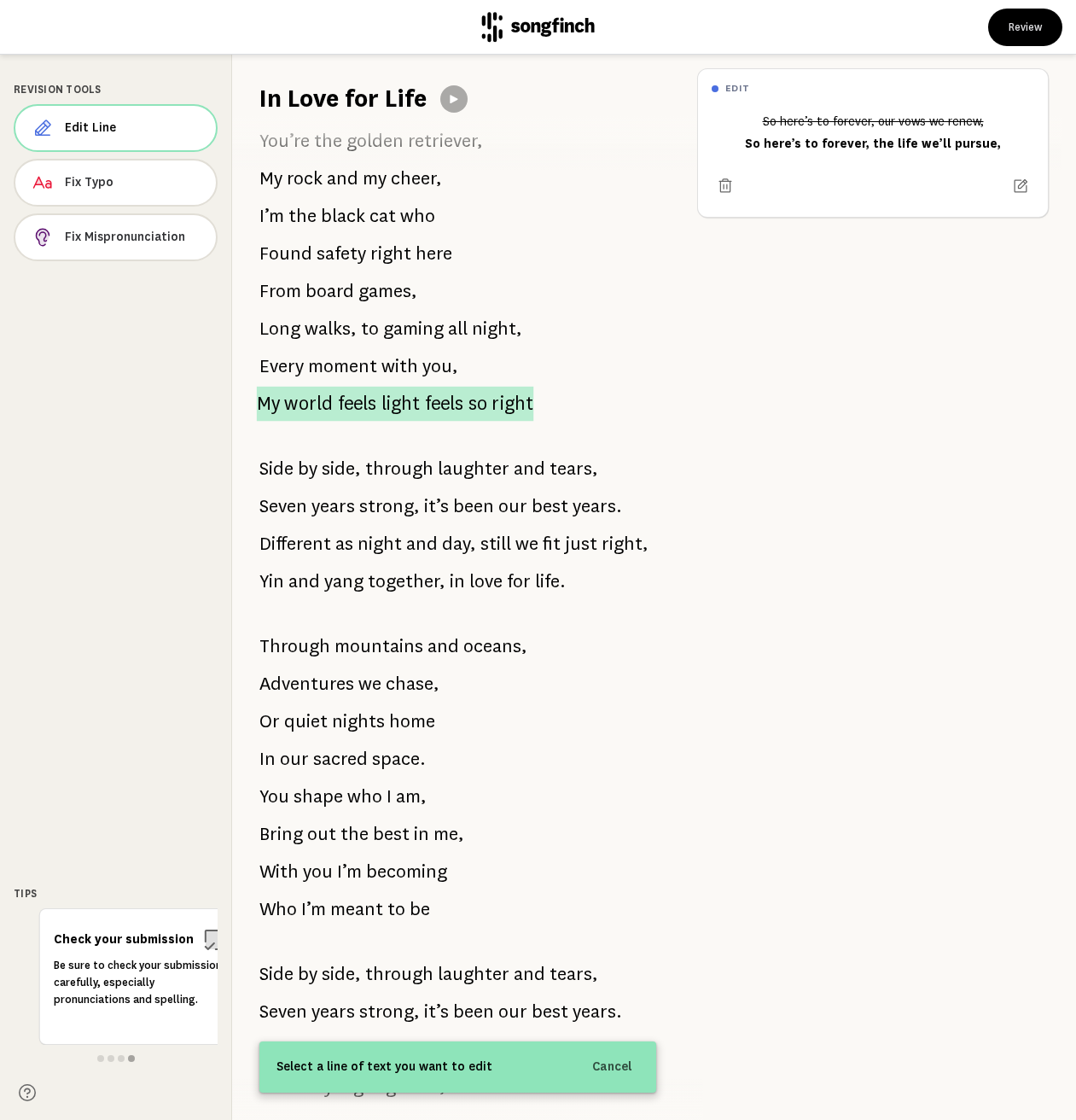
click at [346, 412] on span "feels" at bounding box center [357, 404] width 39 height 35
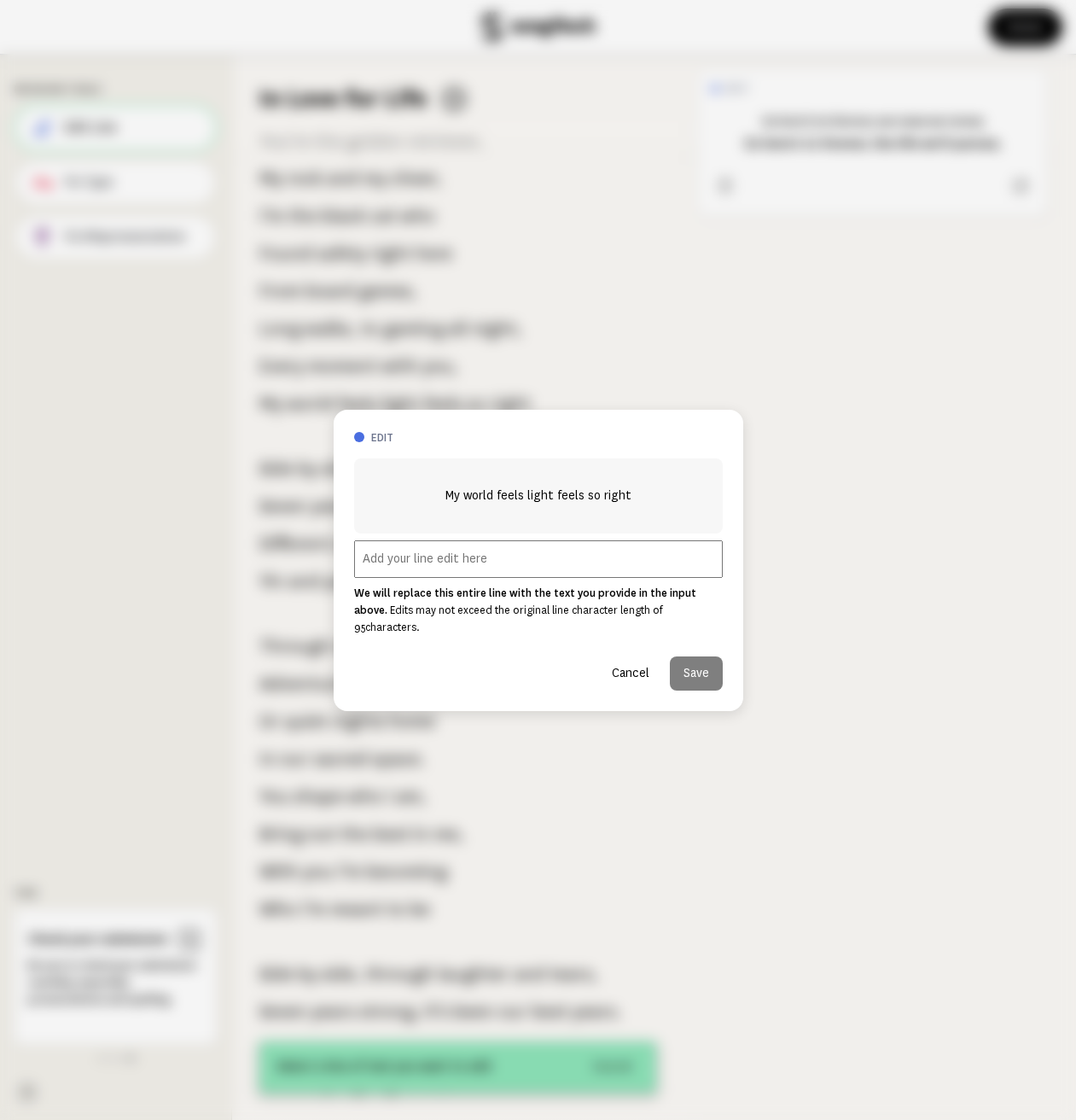
click at [475, 560] on input "text" at bounding box center [538, 559] width 369 height 38
type input "Feels so right."
drag, startPoint x: 694, startPoint y: 655, endPoint x: 783, endPoint y: 680, distance: 92.4
click at [694, 656] on button "Save" at bounding box center [695, 673] width 53 height 34
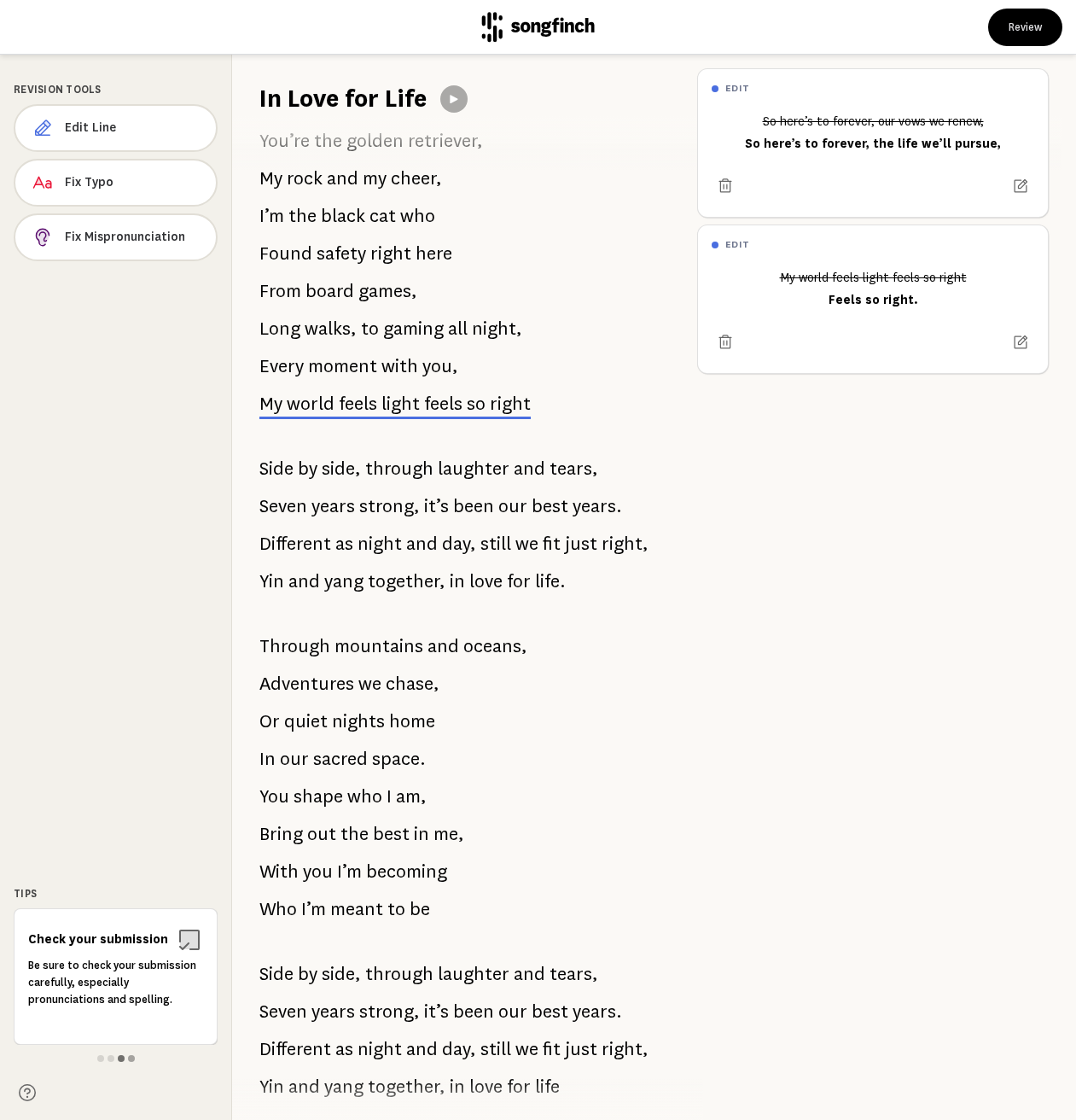
click at [123, 1058] on span at bounding box center [120, 1058] width 6 height 6
click at [106, 1058] on div at bounding box center [116, 1058] width 204 height 14
click at [107, 1058] on span at bounding box center [110, 1058] width 6 height 6
click at [101, 1057] on span at bounding box center [100, 1058] width 6 height 6
